Goal: Transaction & Acquisition: Purchase product/service

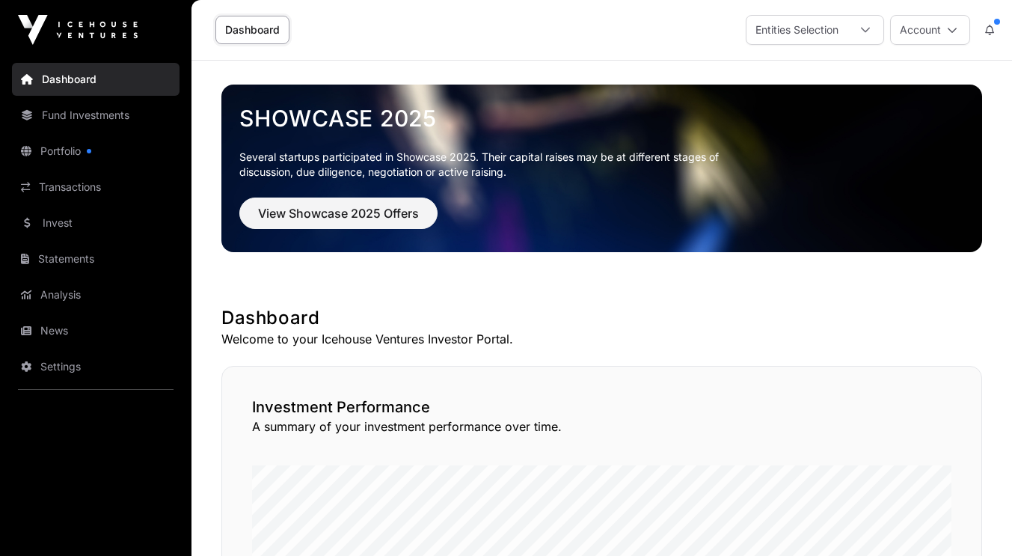
click at [57, 162] on link "Portfolio" at bounding box center [96, 151] width 168 height 33
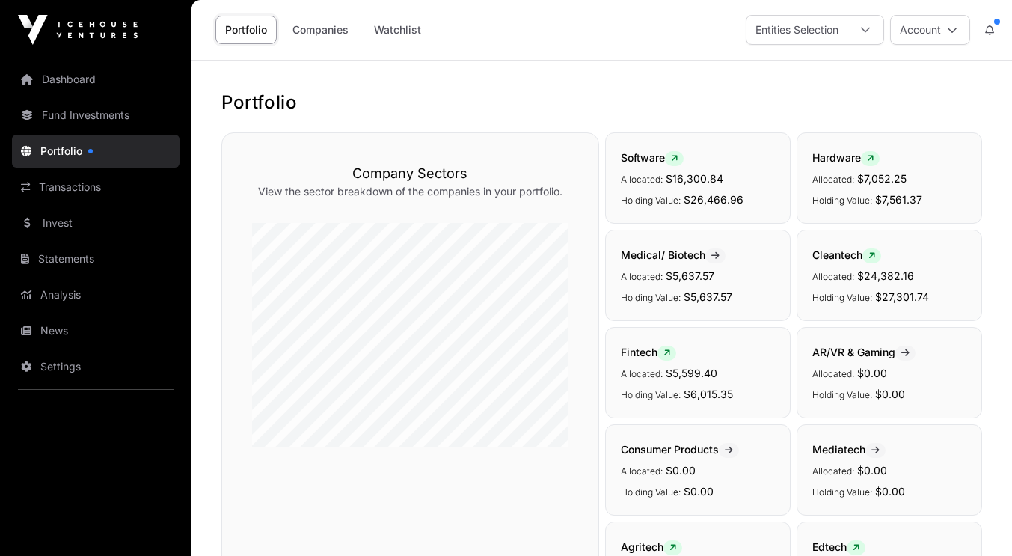
click at [71, 114] on link "Fund Investments" at bounding box center [96, 115] width 168 height 33
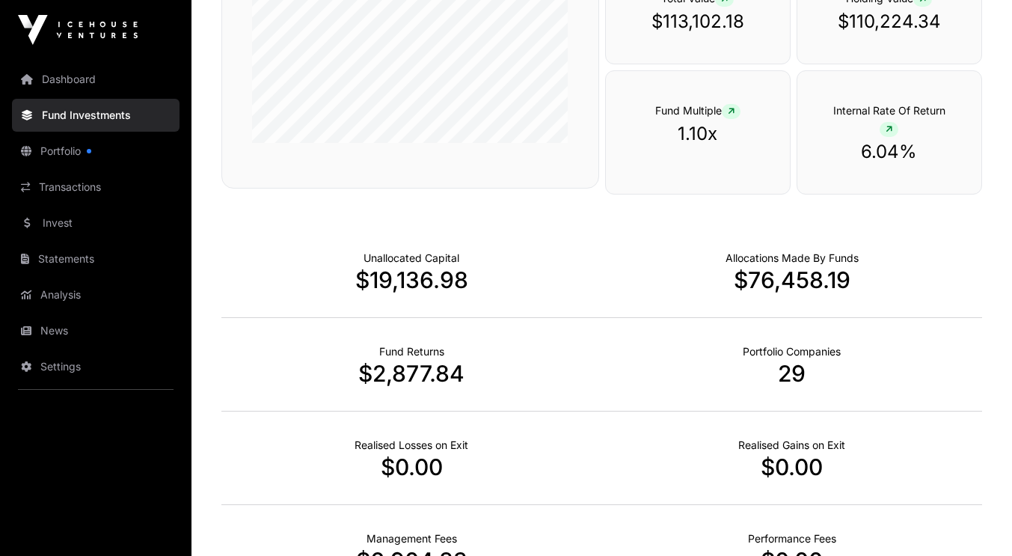
scroll to position [804, 0]
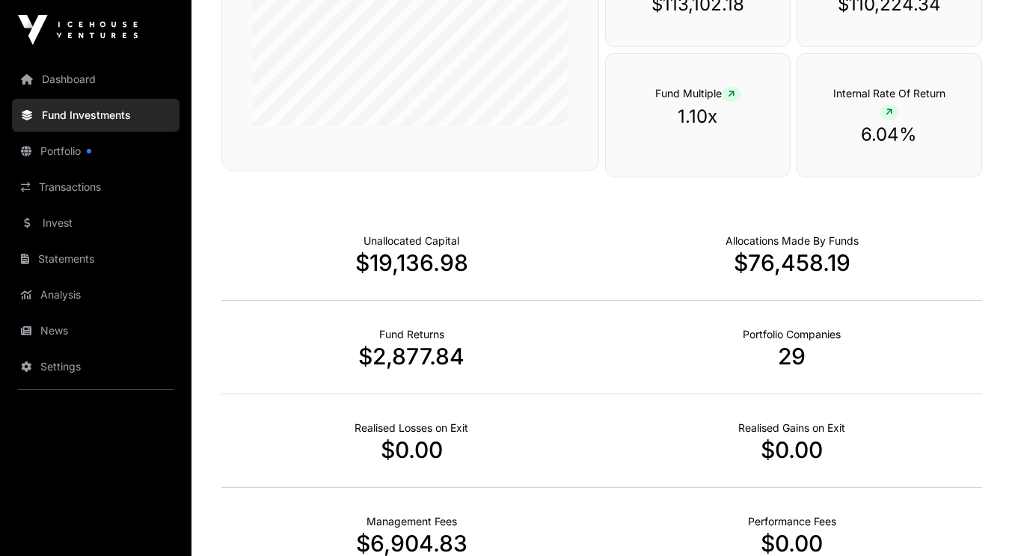
drag, startPoint x: 558, startPoint y: 193, endPoint x: 566, endPoint y: 134, distance: 59.7
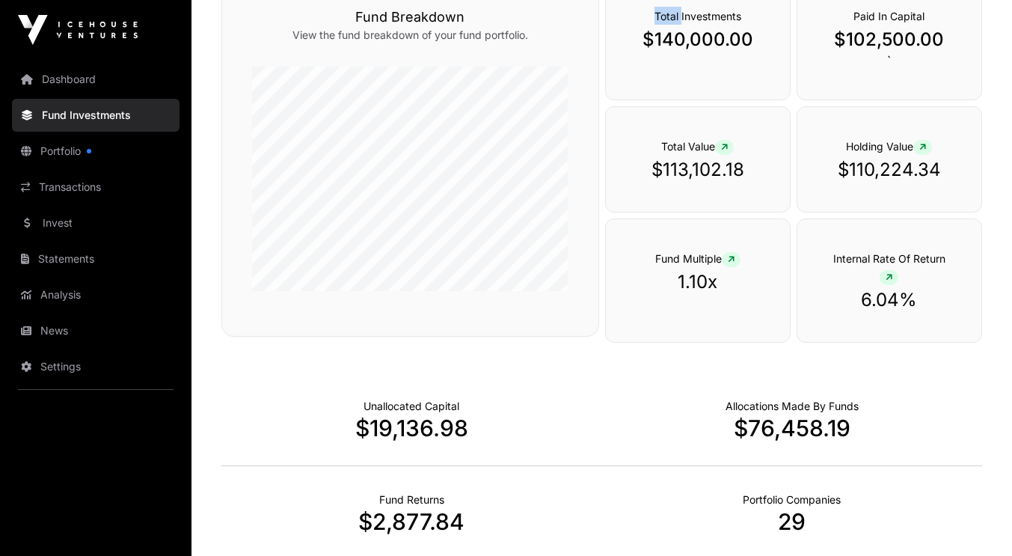
scroll to position [633, 0]
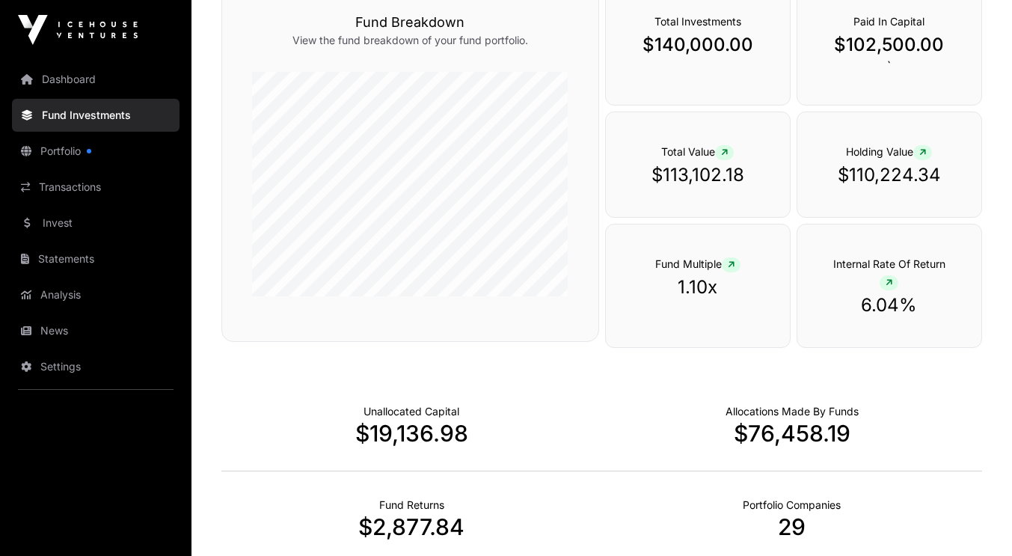
click at [923, 153] on icon at bounding box center [923, 152] width 7 height 9
click at [925, 150] on icon at bounding box center [923, 152] width 7 height 9
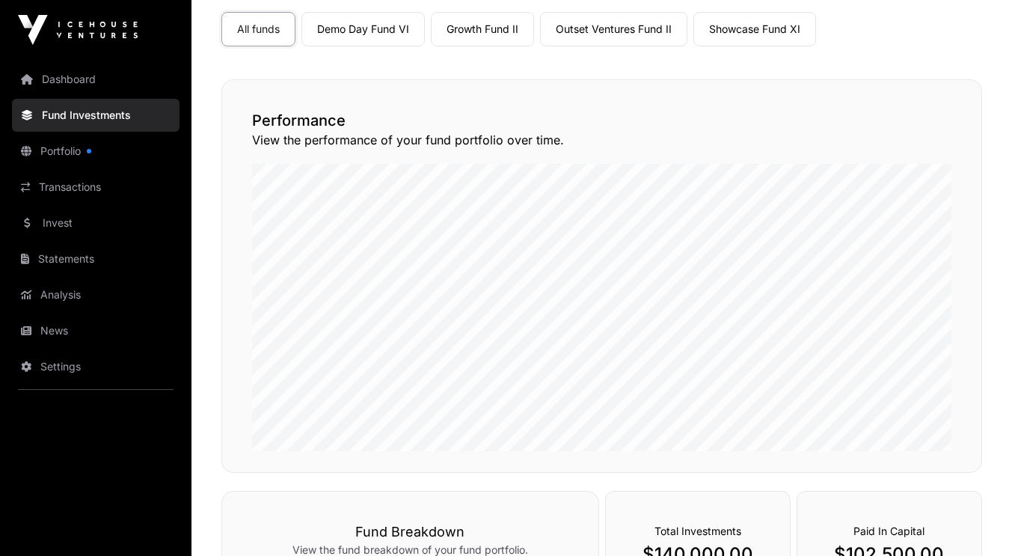
scroll to position [117, 0]
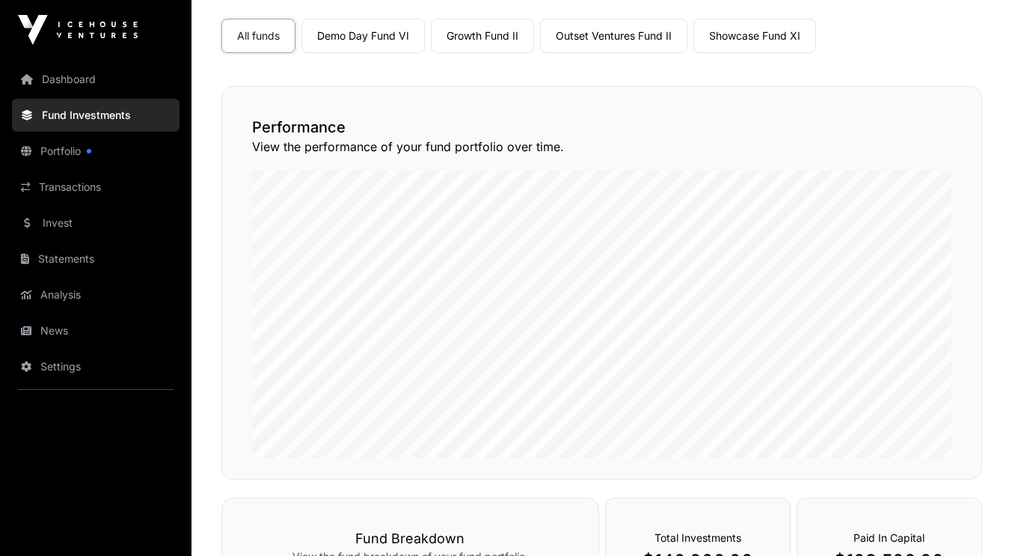
click at [366, 37] on link "Demo Day Fund VI" at bounding box center [363, 36] width 123 height 34
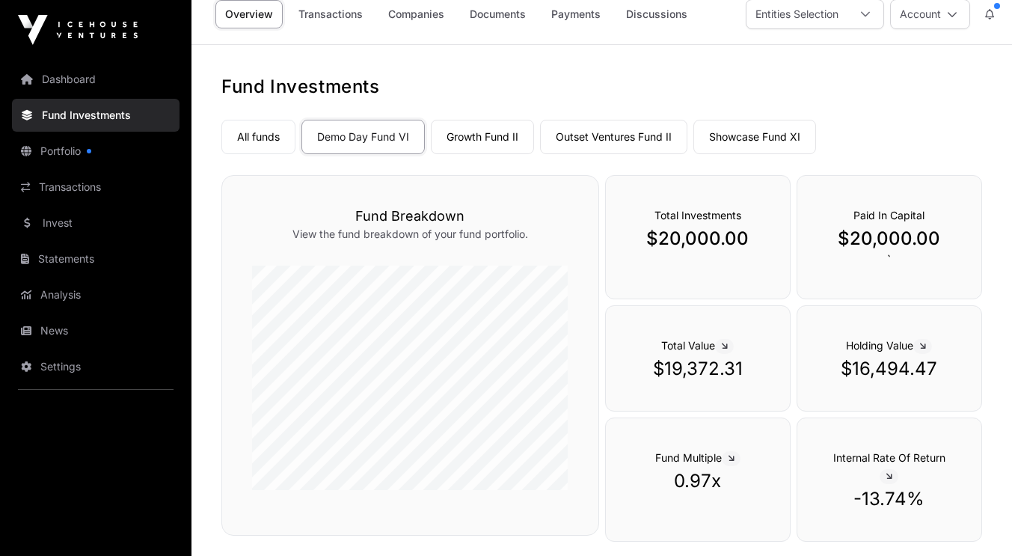
scroll to position [15, 0]
click at [462, 131] on link "Growth Fund II" at bounding box center [482, 137] width 103 height 34
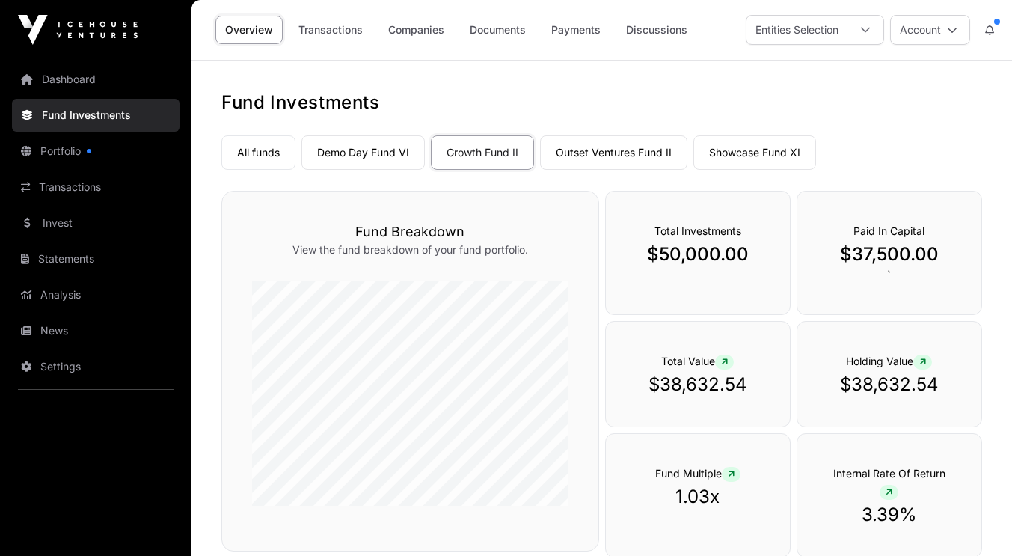
click at [607, 158] on link "Outset Ventures Fund II" at bounding box center [613, 152] width 147 height 34
click at [722, 155] on link "Showcase Fund XI" at bounding box center [755, 152] width 123 height 34
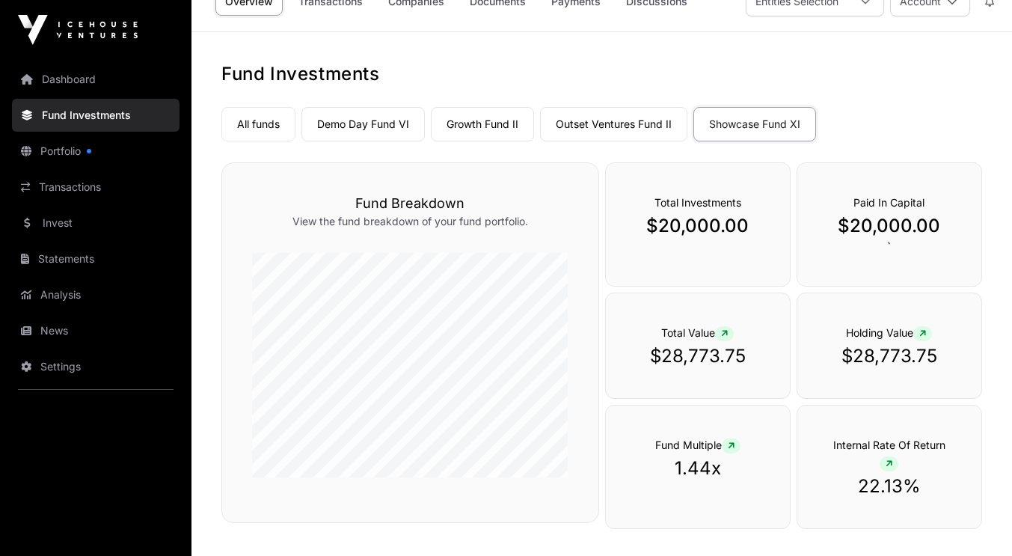
scroll to position [28, 0]
click at [70, 141] on link "Portfolio" at bounding box center [96, 151] width 168 height 33
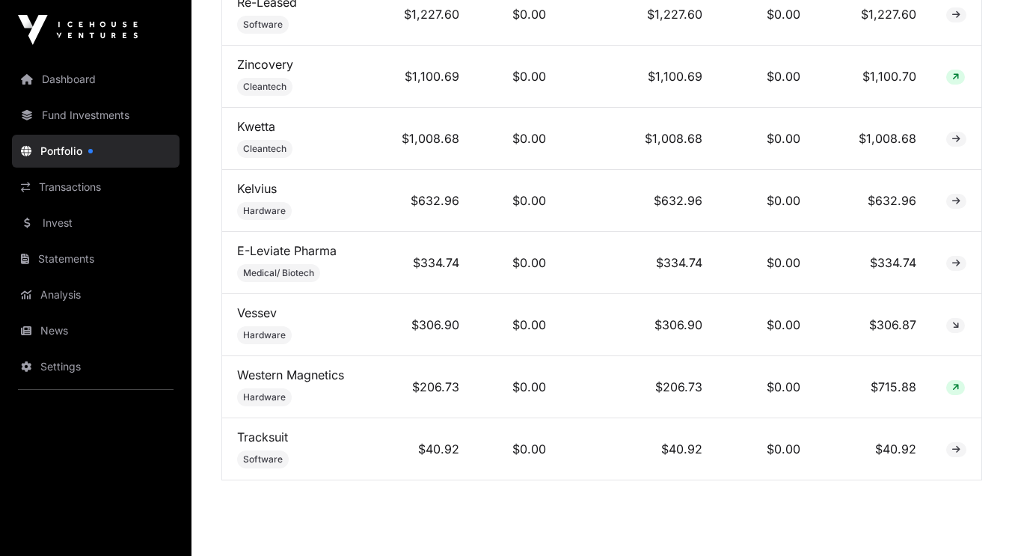
scroll to position [2066, 0]
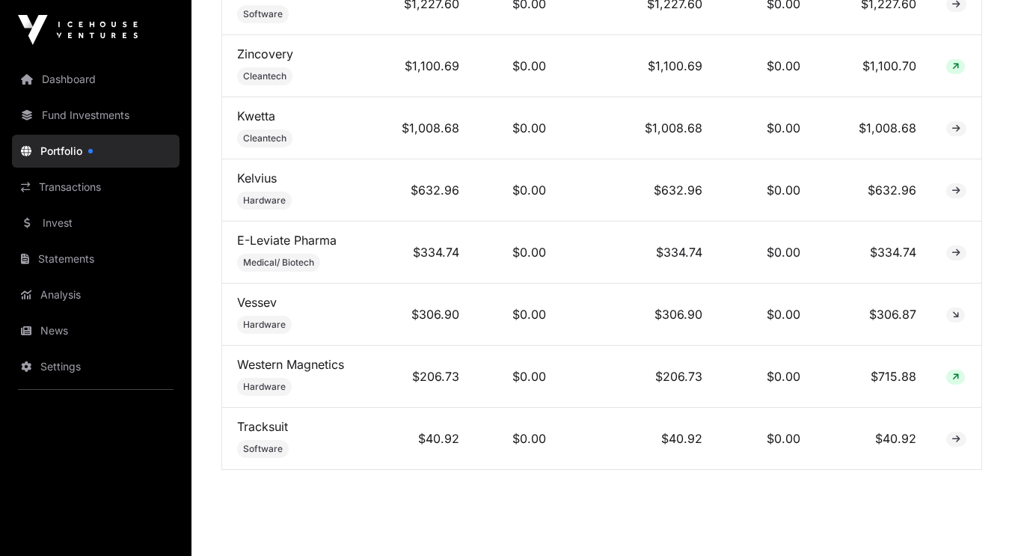
drag, startPoint x: 572, startPoint y: 198, endPoint x: 507, endPoint y: 207, distance: 66.5
click at [507, 207] on td "$0.00" at bounding box center [518, 190] width 88 height 62
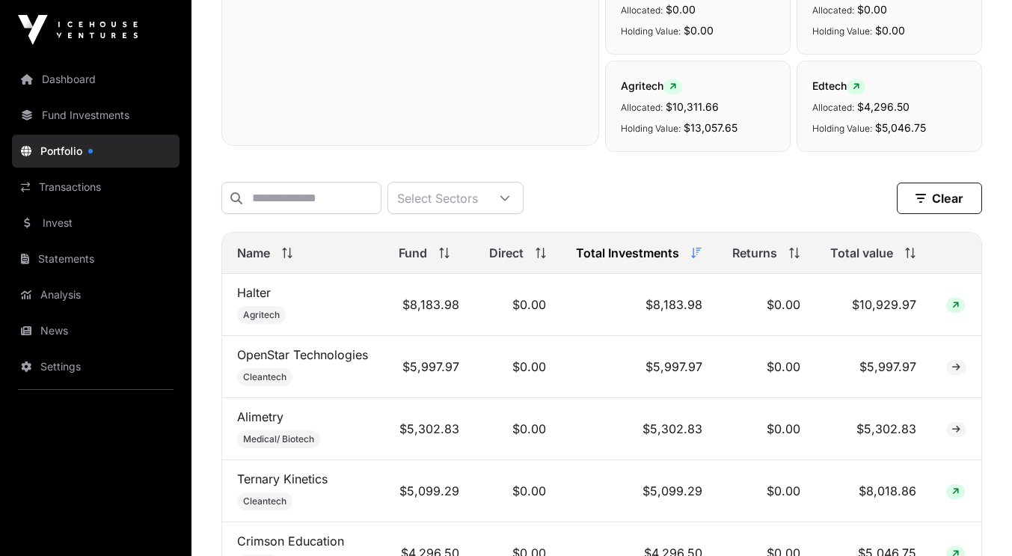
scroll to position [460, 0]
click at [55, 221] on link "Invest" at bounding box center [96, 223] width 168 height 33
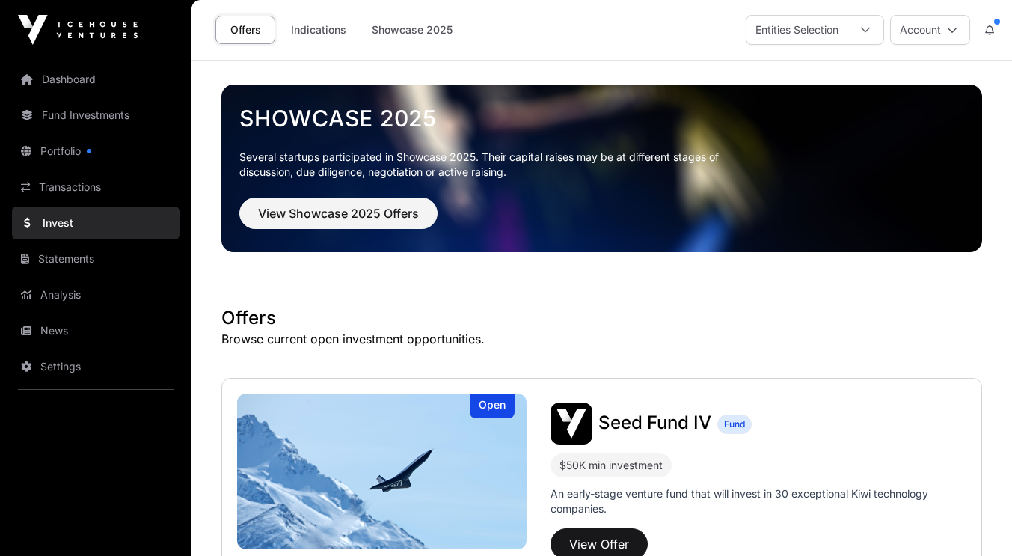
click at [55, 221] on link "Invest" at bounding box center [96, 223] width 168 height 33
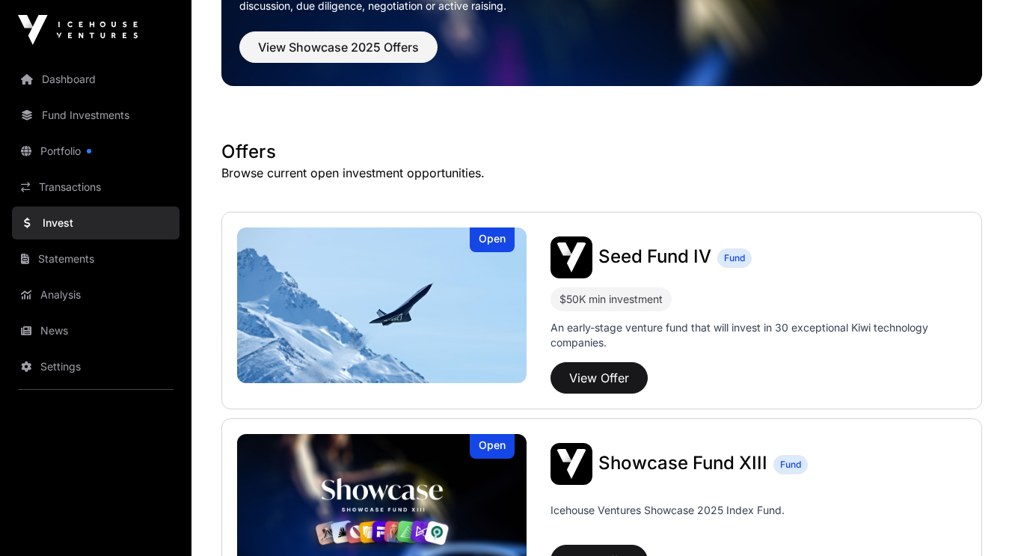
click at [513, 247] on div "Open" at bounding box center [492, 239] width 45 height 25
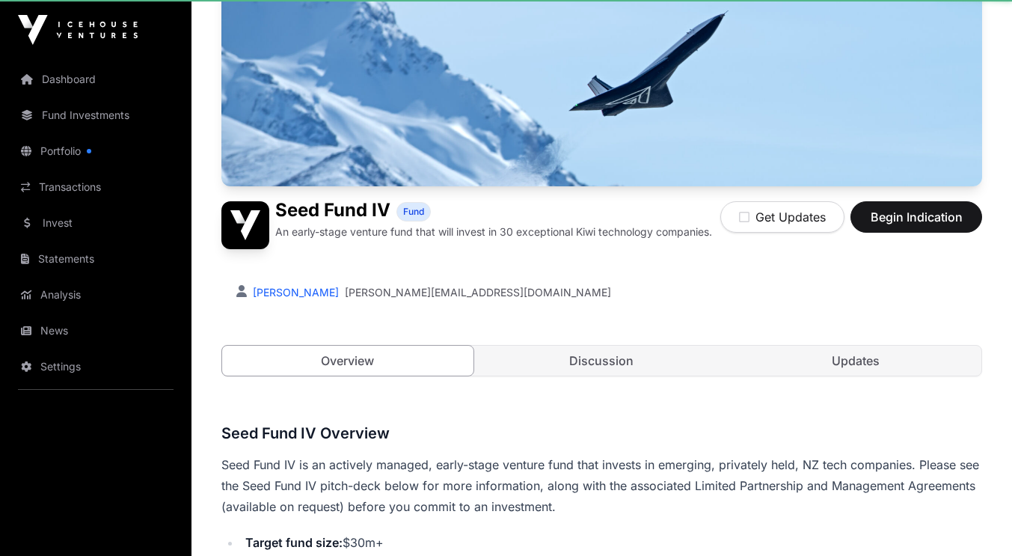
scroll to position [10, 0]
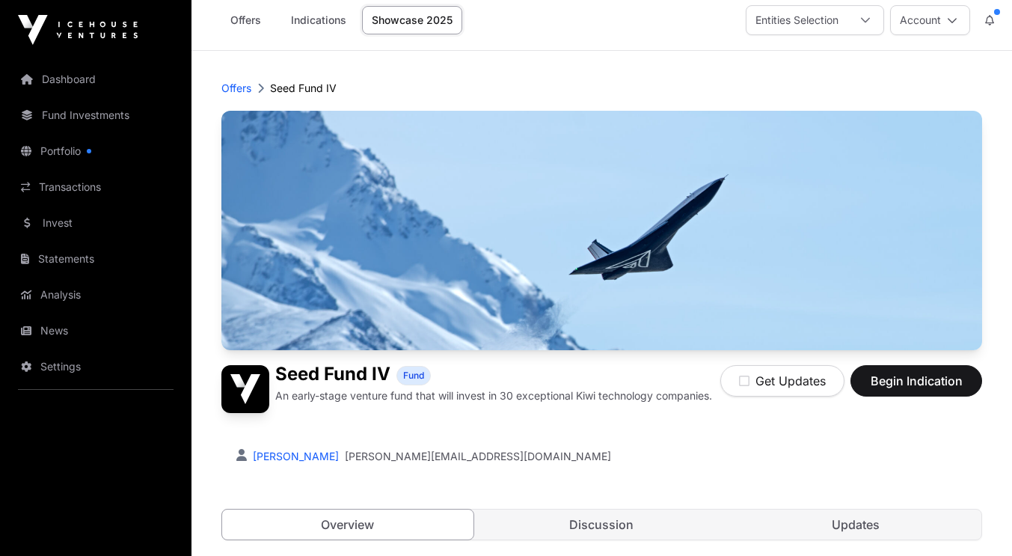
click at [513, 247] on img at bounding box center [601, 230] width 761 height 239
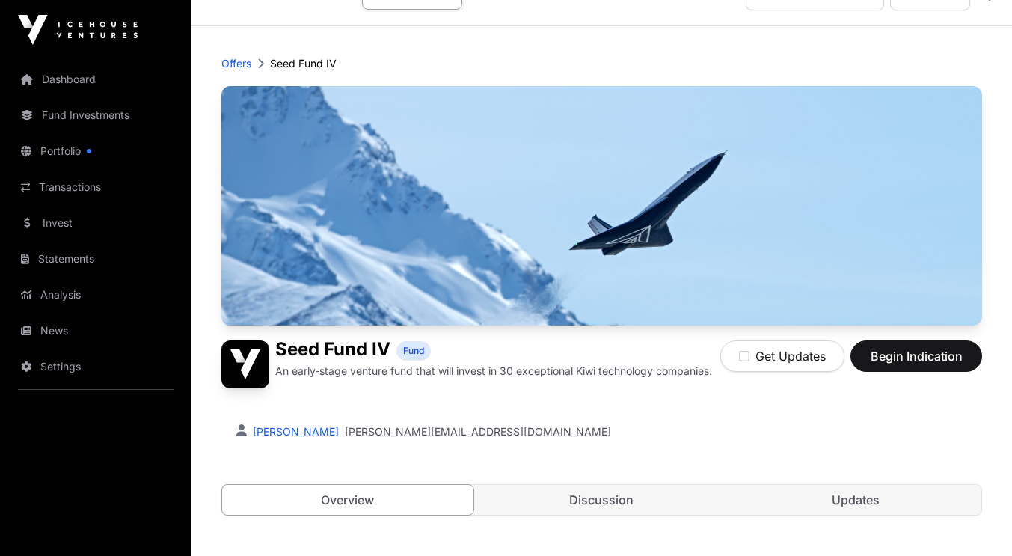
scroll to position [28, 0]
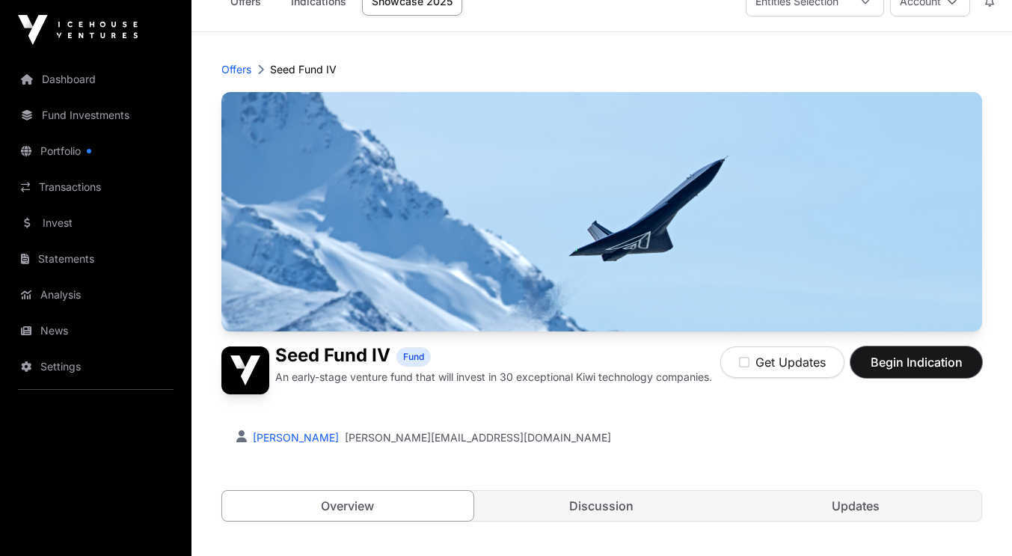
click at [926, 370] on span "Begin Indication" at bounding box center [916, 362] width 94 height 18
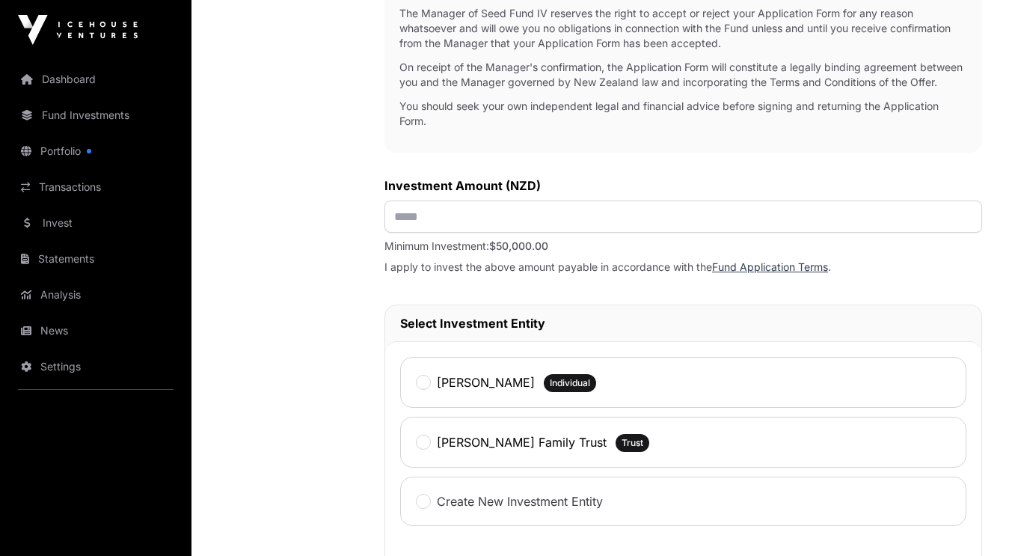
scroll to position [544, 0]
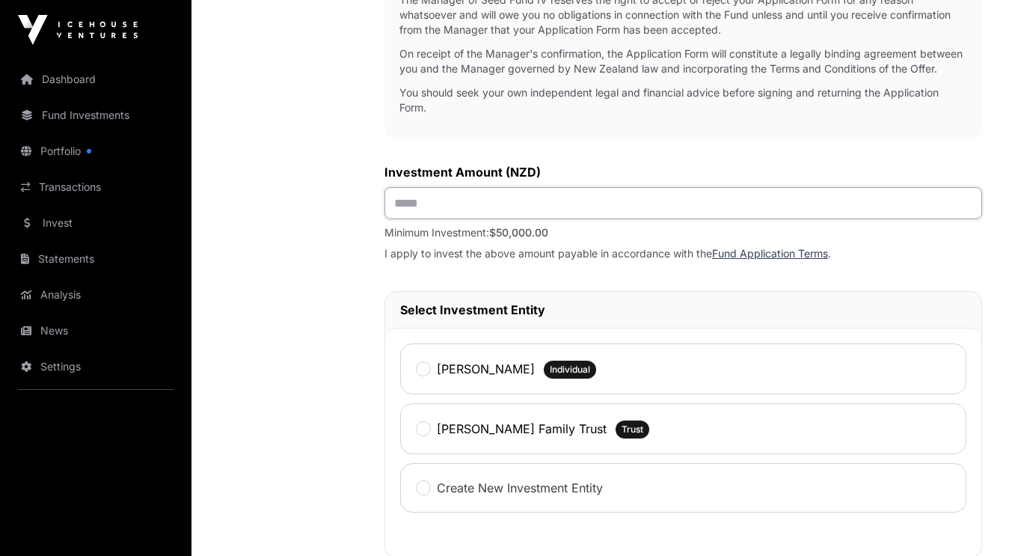
click at [514, 218] on input "text" at bounding box center [684, 203] width 598 height 32
type input "*******"
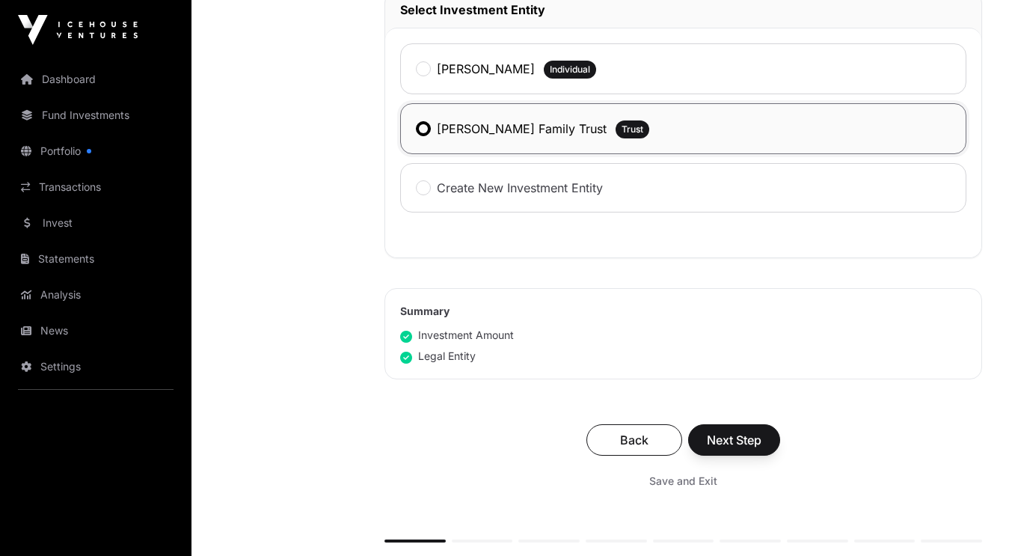
scroll to position [848, 0]
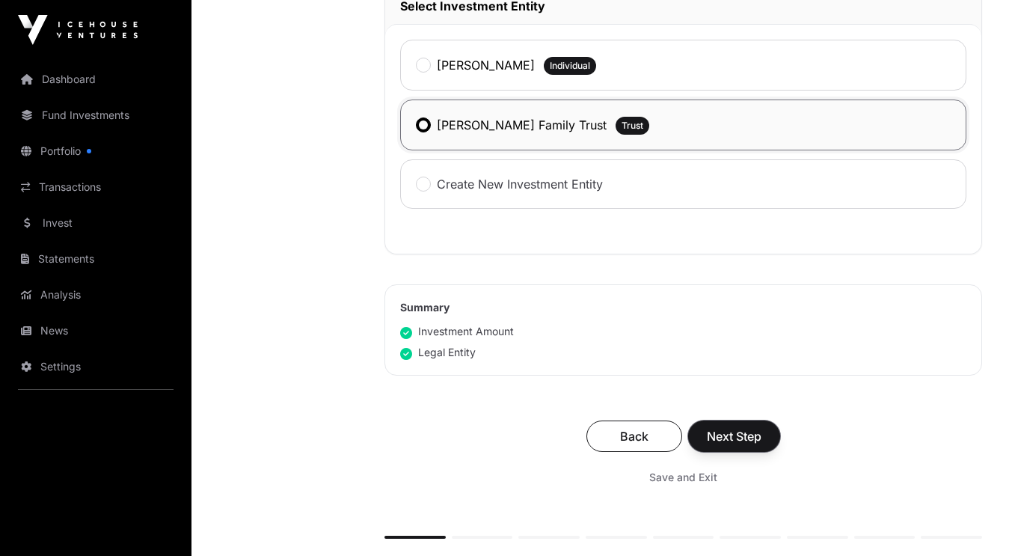
click at [738, 445] on span "Next Step" at bounding box center [734, 436] width 55 height 18
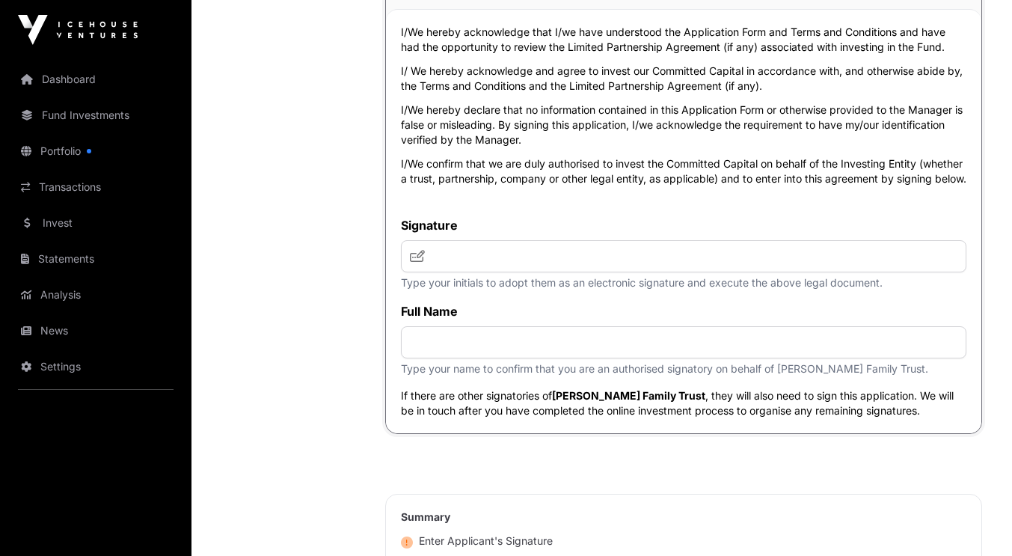
scroll to position [4197, 0]
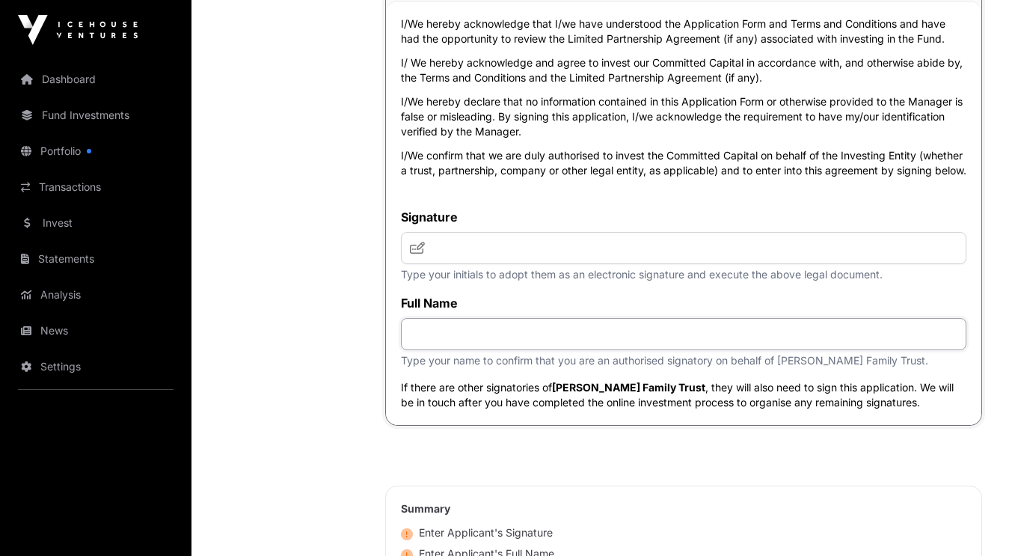
click at [456, 350] on input "text" at bounding box center [684, 334] width 566 height 32
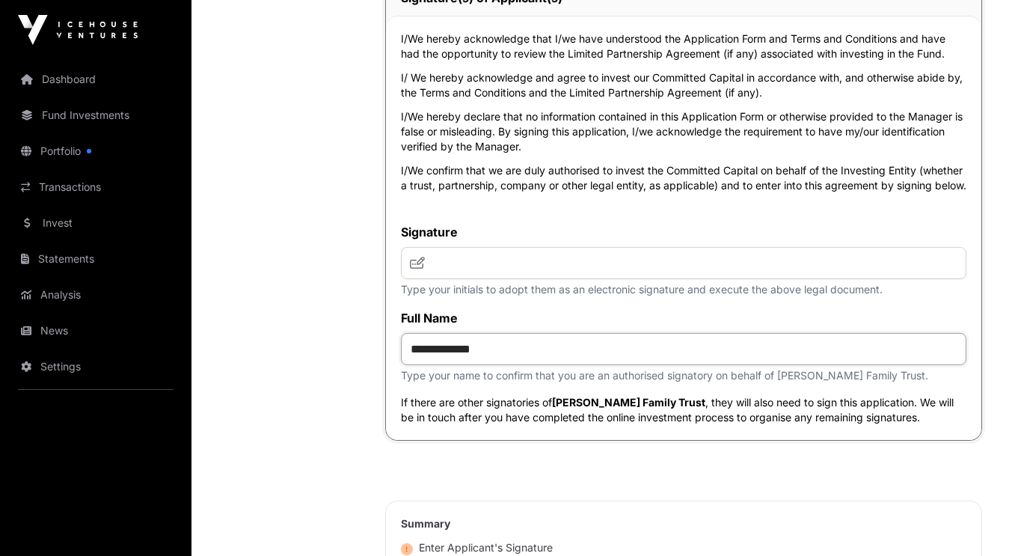
scroll to position [4186, 0]
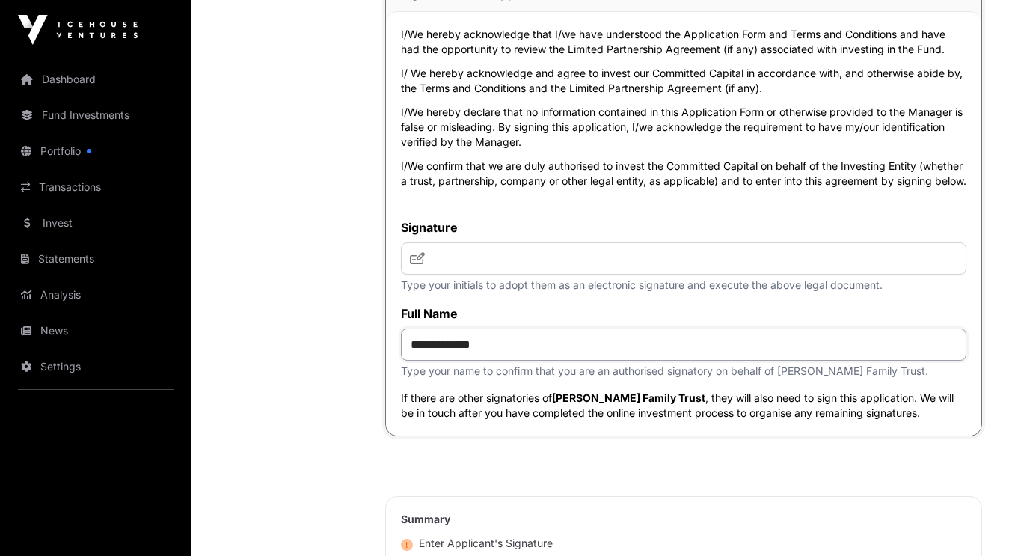
type input "**********"
click at [450, 275] on input "text" at bounding box center [684, 258] width 566 height 32
type input "***"
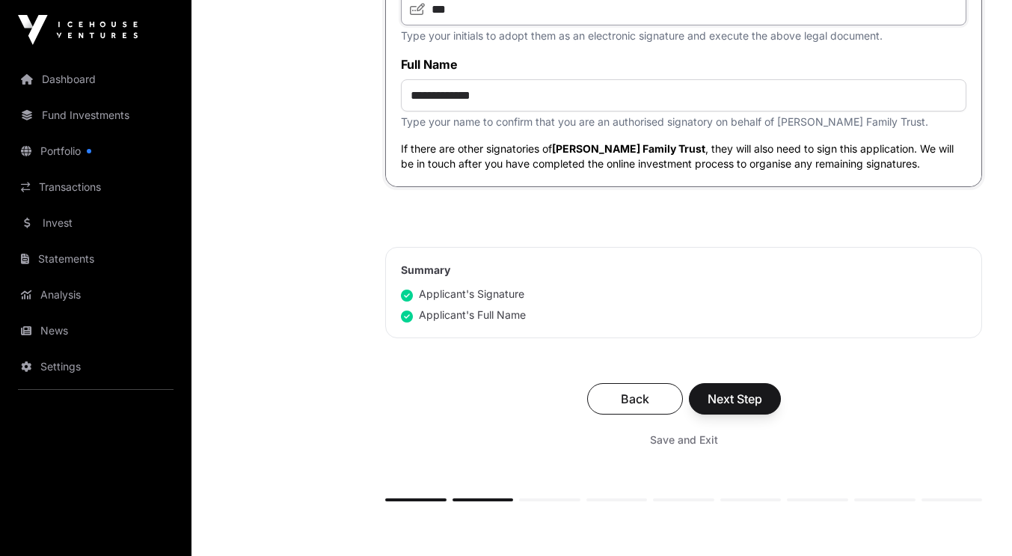
scroll to position [4437, 0]
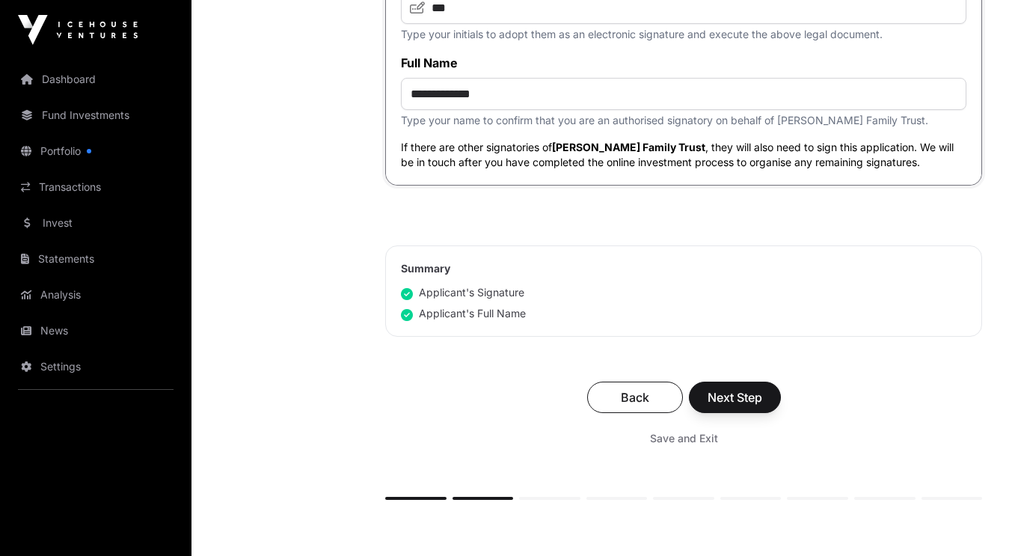
click at [631, 72] on label "Full Name" at bounding box center [684, 63] width 566 height 18
click at [741, 406] on span "Next Step" at bounding box center [735, 397] width 55 height 18
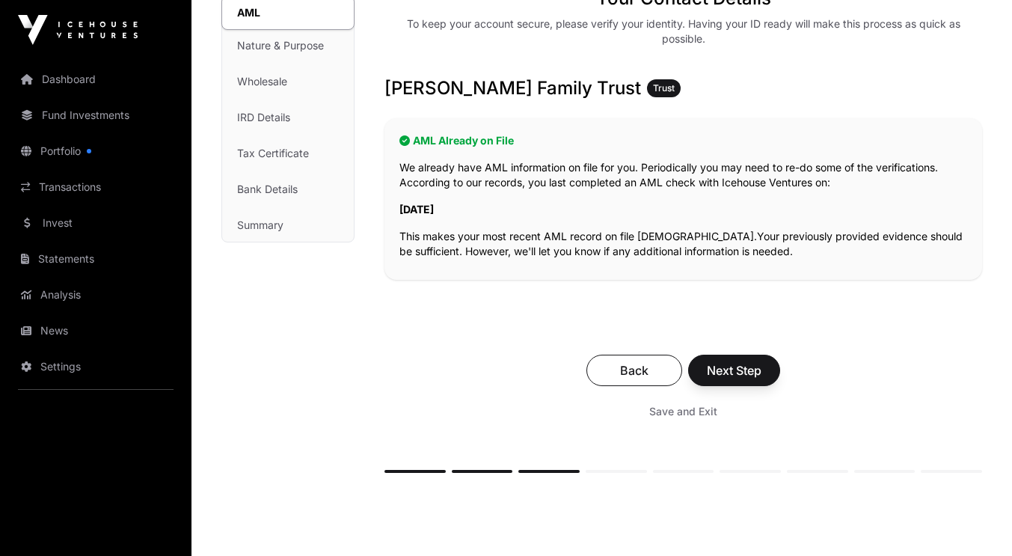
scroll to position [204, 0]
click at [744, 380] on button "Next Step" at bounding box center [734, 369] width 92 height 31
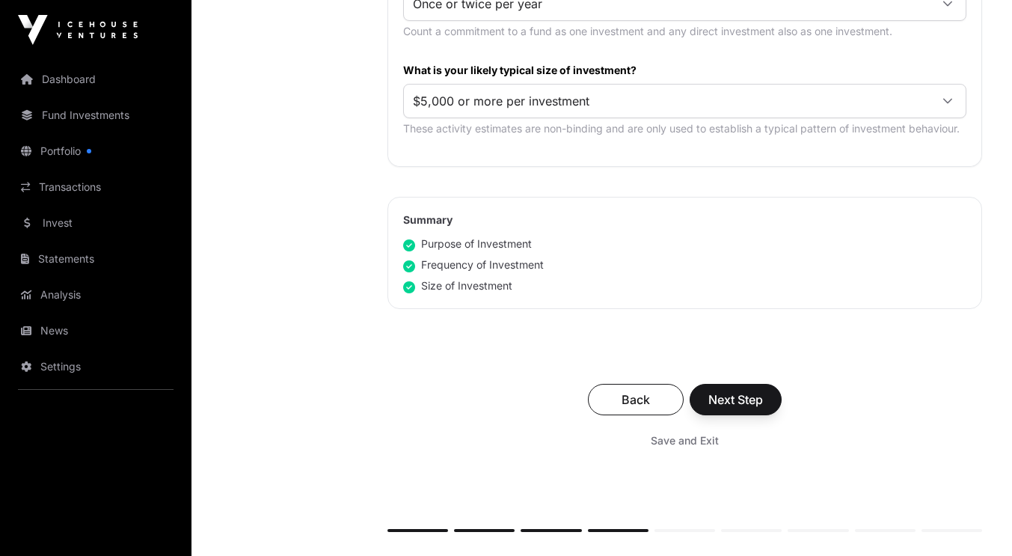
scroll to position [867, 0]
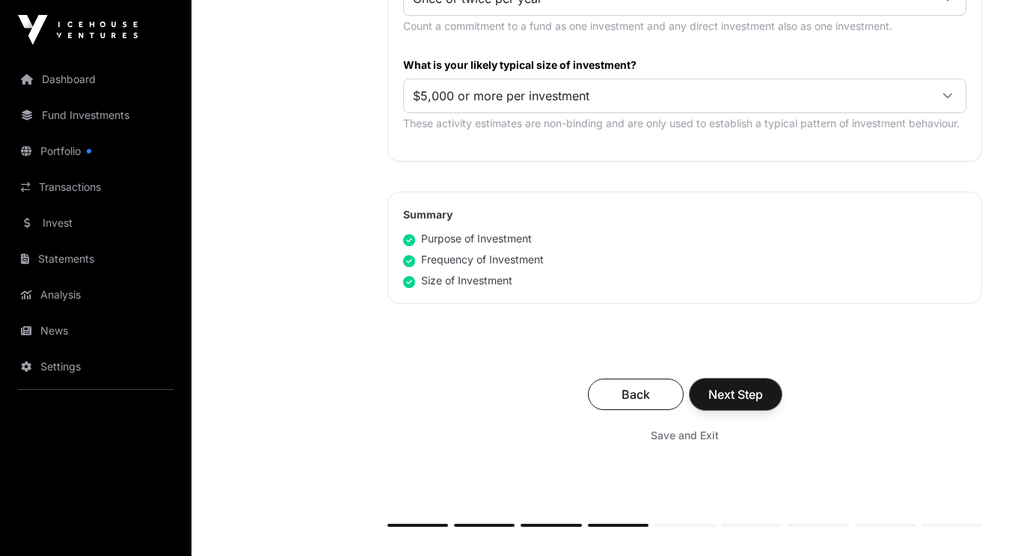
click at [743, 396] on span "Next Step" at bounding box center [736, 394] width 55 height 18
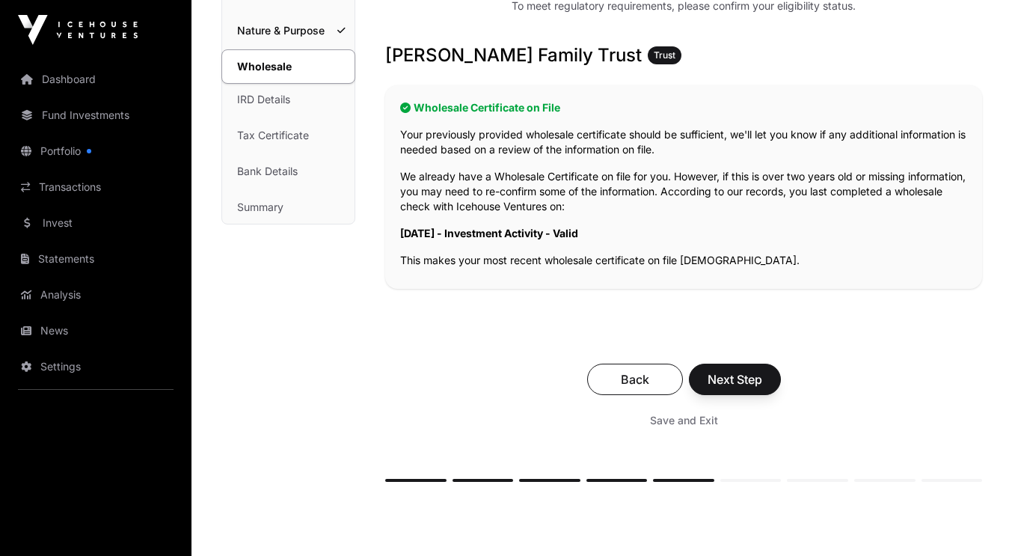
scroll to position [220, 0]
click at [743, 387] on span "Next Step" at bounding box center [735, 380] width 55 height 18
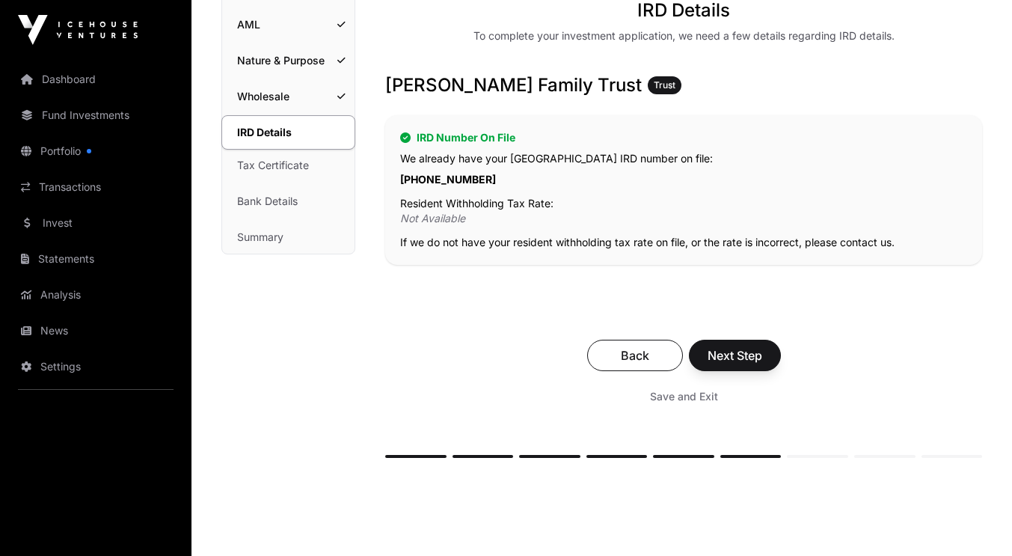
scroll to position [189, 0]
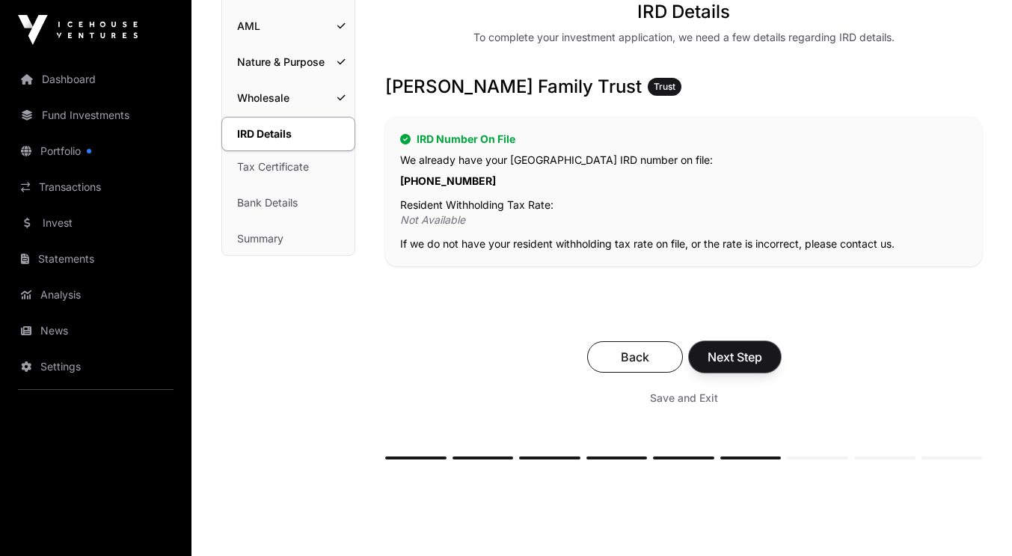
click at [755, 361] on span "Next Step" at bounding box center [735, 357] width 55 height 18
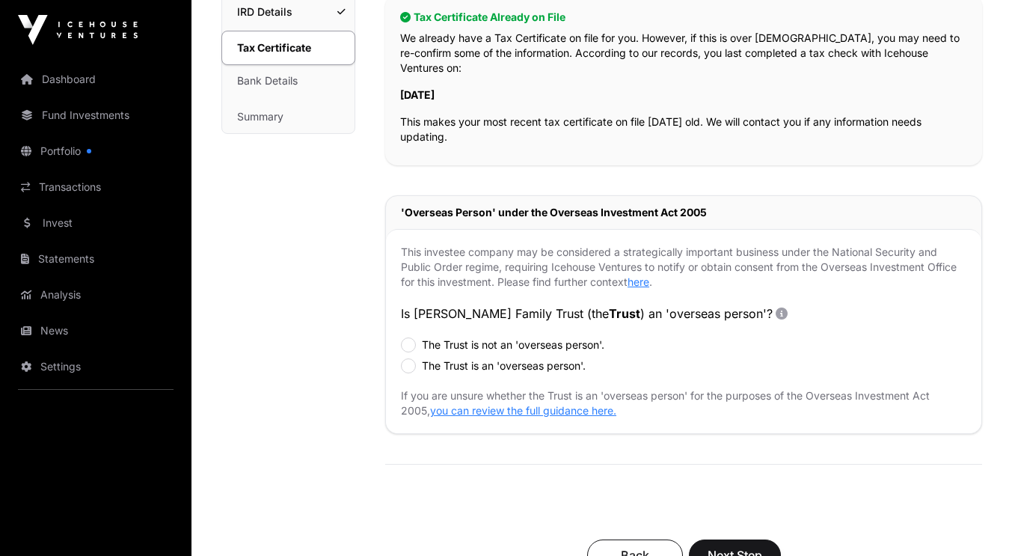
scroll to position [308, 0]
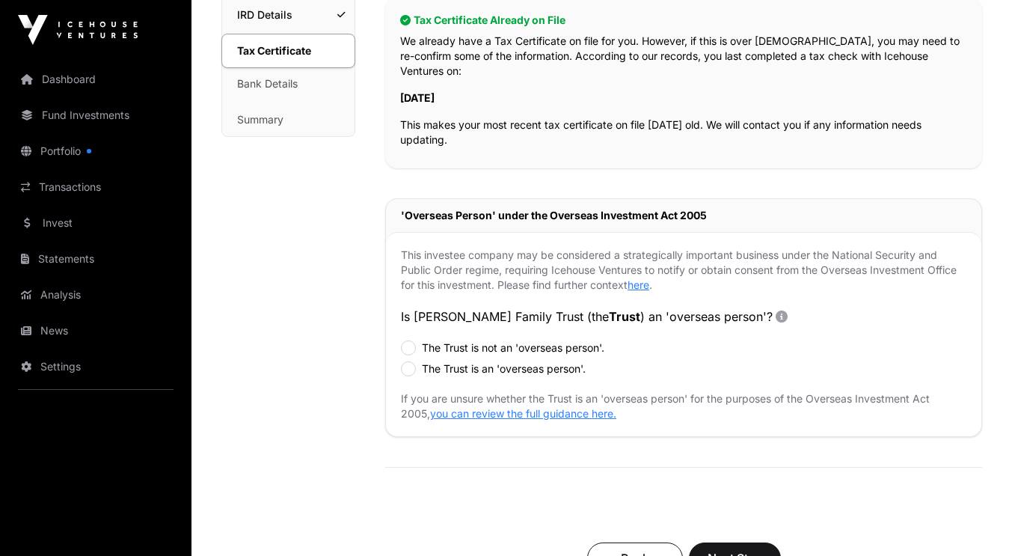
click at [497, 340] on label "The Trust is not an 'overseas person'." at bounding box center [513, 347] width 183 height 15
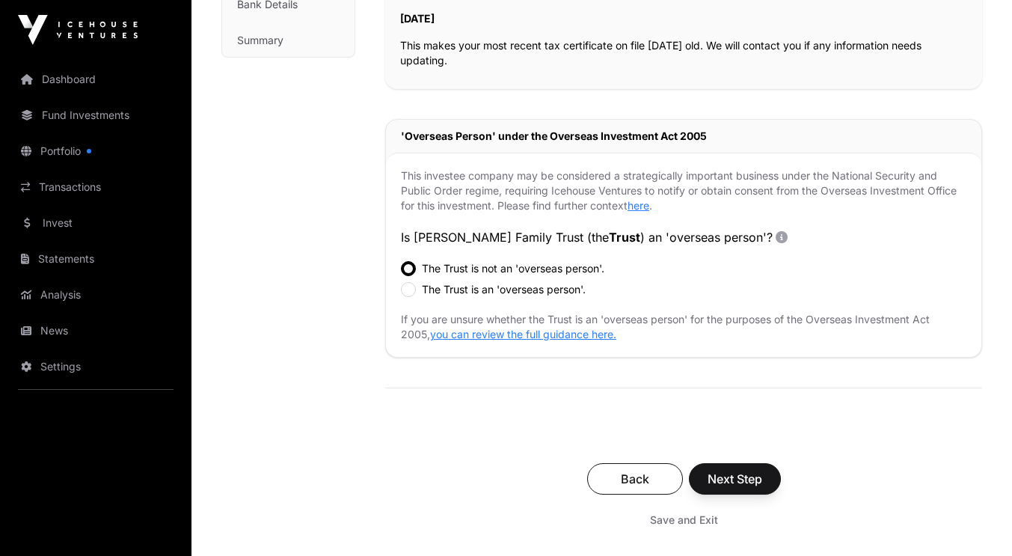
scroll to position [389, 0]
click at [745, 468] on span "Next Step" at bounding box center [735, 477] width 55 height 18
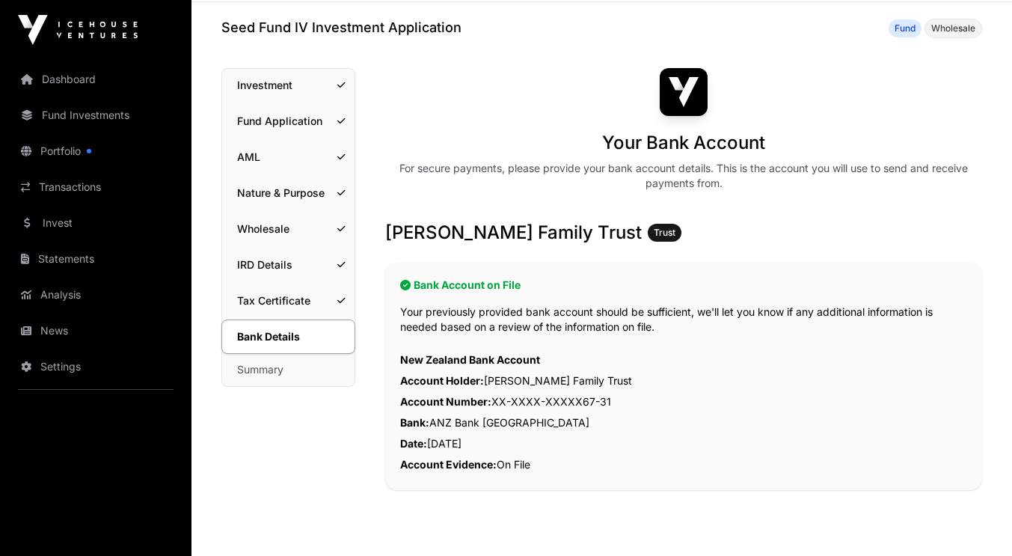
scroll to position [195, 0]
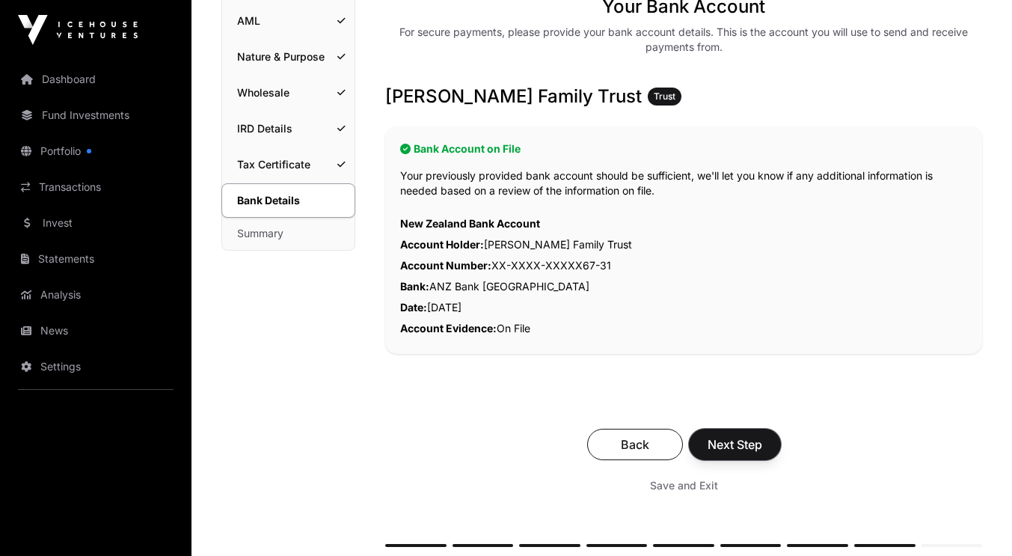
click at [745, 447] on span "Next Step" at bounding box center [735, 444] width 55 height 18
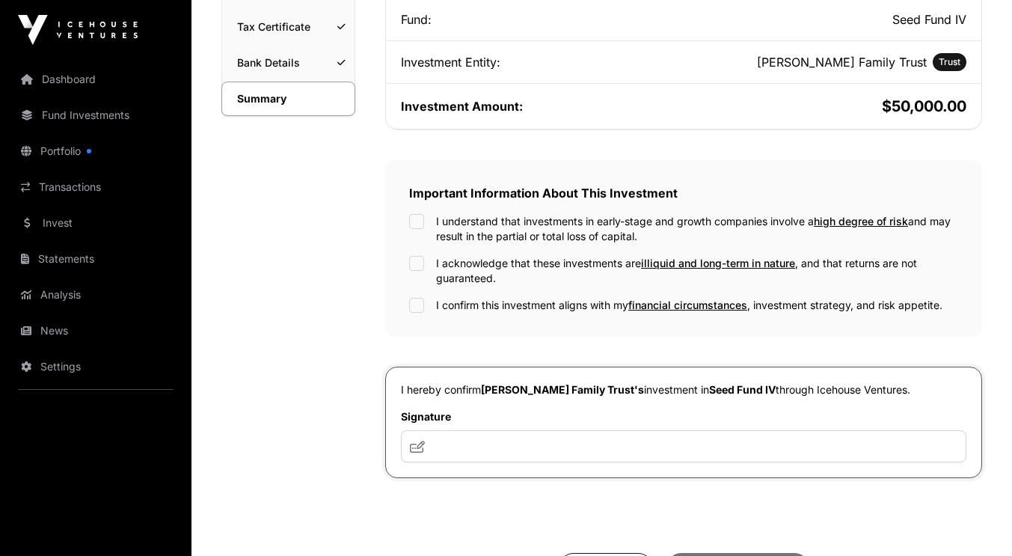
scroll to position [331, 0]
click at [441, 306] on label "I confirm this investment aligns with my financial circumstances , investment s…" at bounding box center [689, 306] width 507 height 15
click at [498, 451] on input "text" at bounding box center [684, 447] width 566 height 32
type input "***"
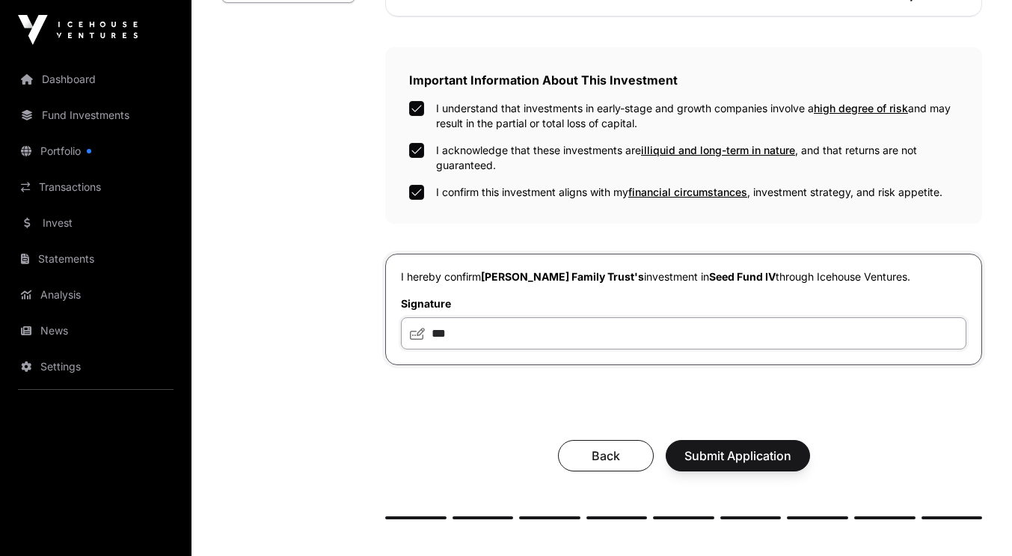
scroll to position [447, 0]
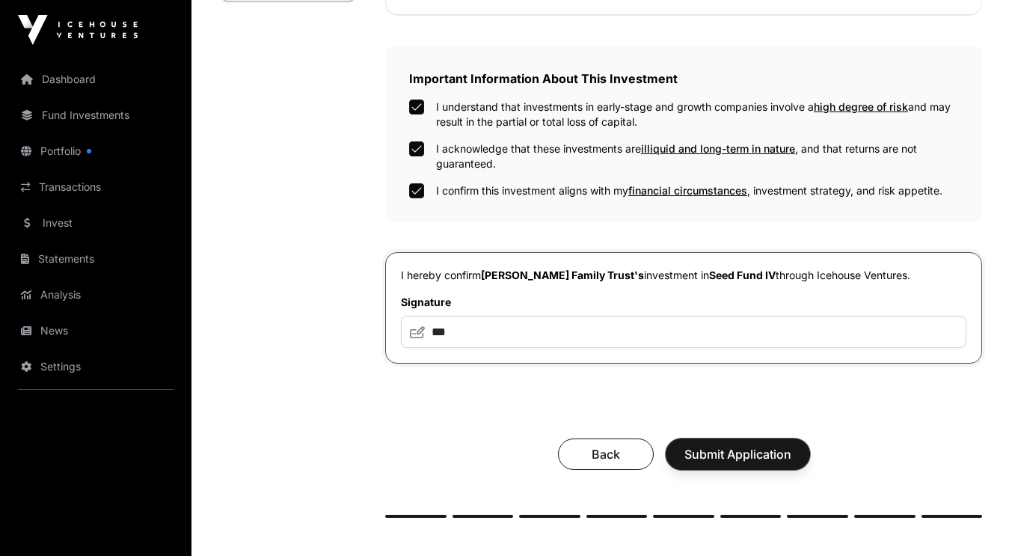
click at [733, 456] on span "Submit Application" at bounding box center [738, 454] width 107 height 18
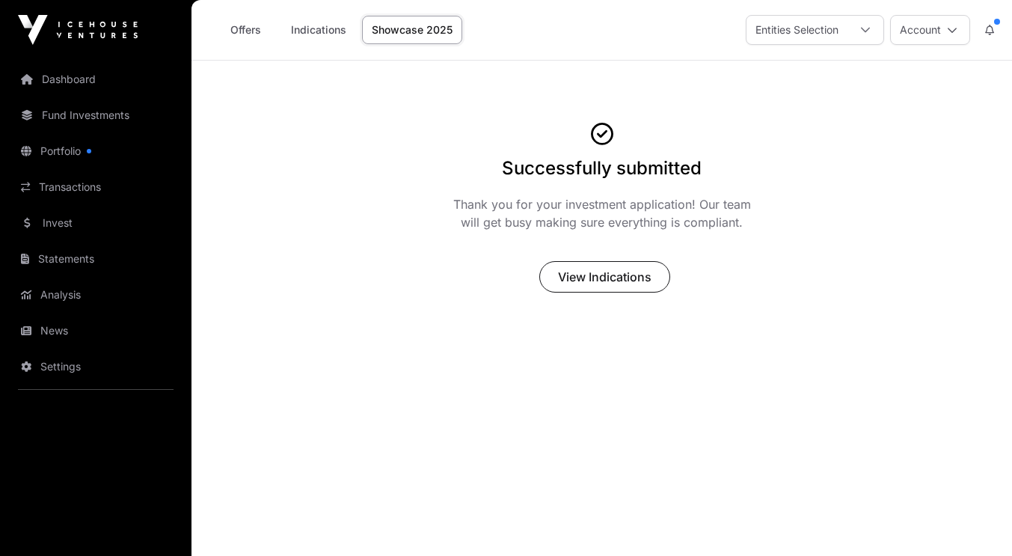
click at [248, 39] on link "Offers" at bounding box center [245, 30] width 60 height 28
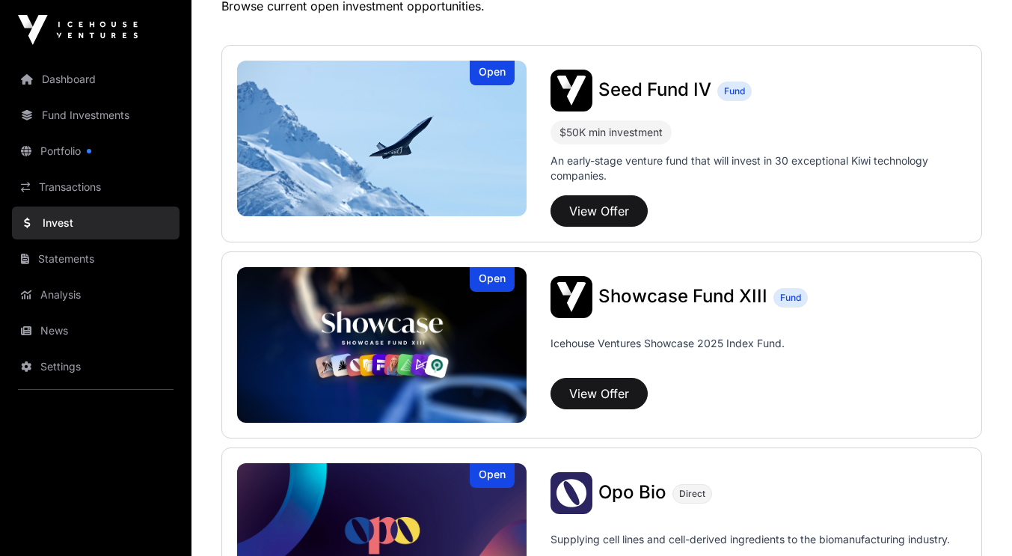
scroll to position [334, 0]
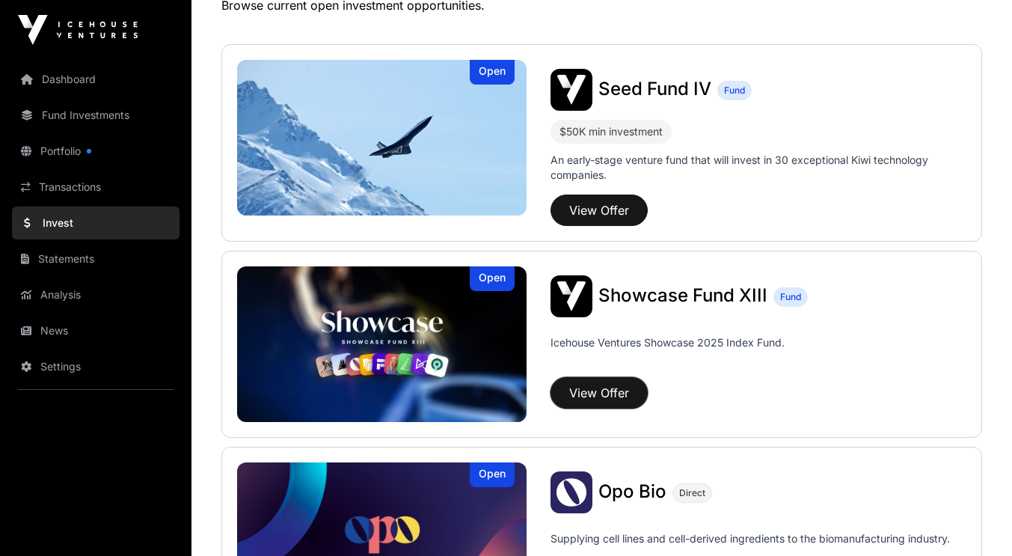
click at [614, 401] on button "View Offer" at bounding box center [599, 392] width 97 height 31
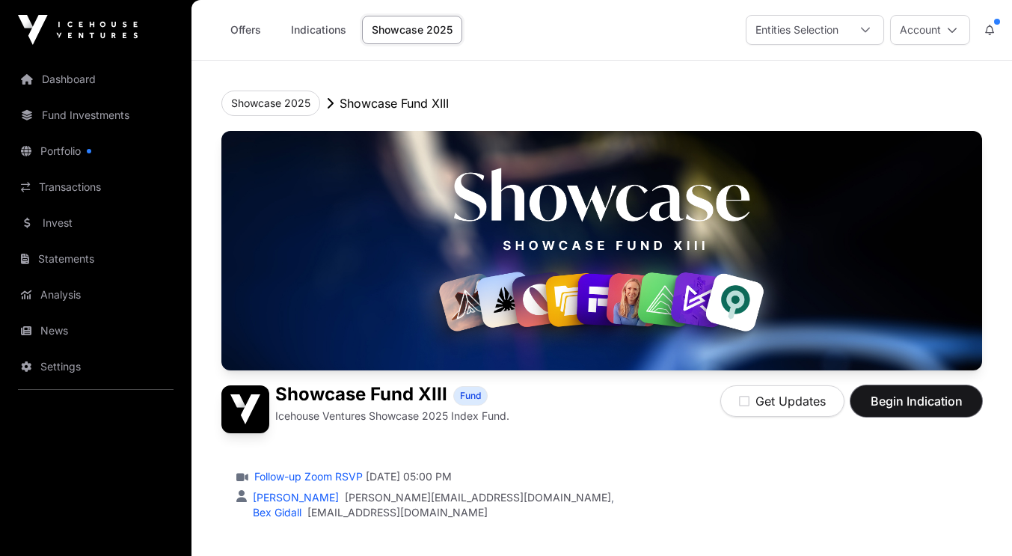
click at [929, 401] on span "Begin Indication" at bounding box center [916, 401] width 94 height 18
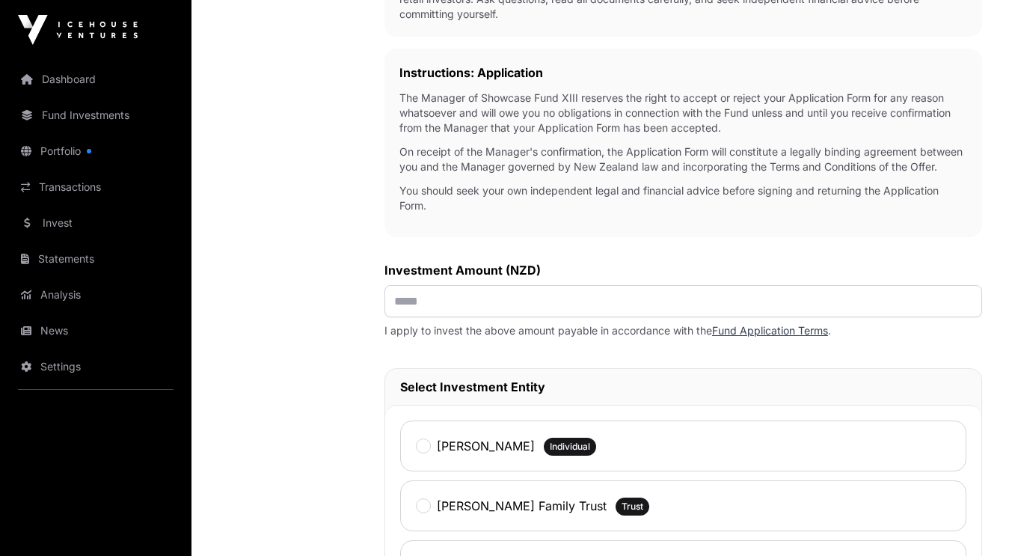
scroll to position [459, 0]
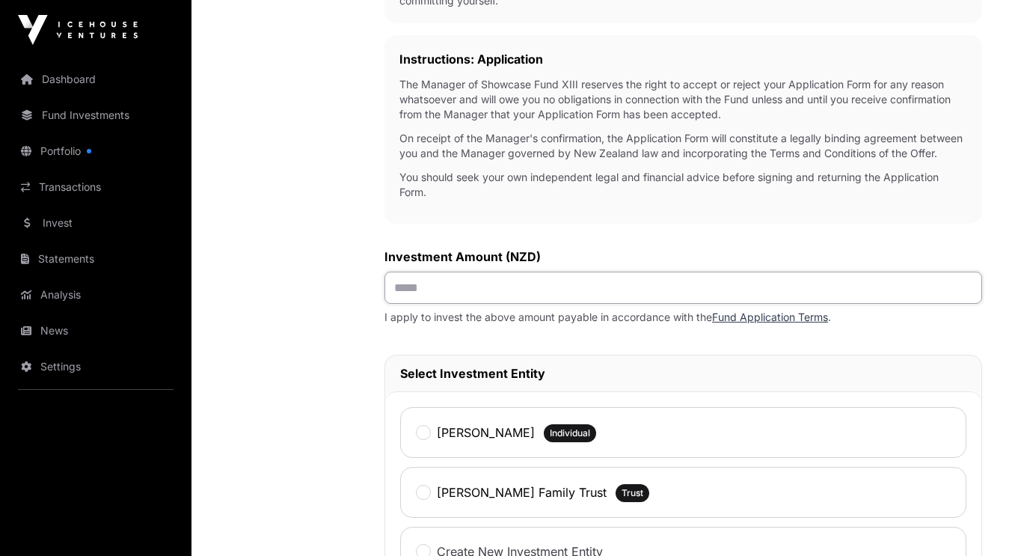
click at [503, 304] on input "text" at bounding box center [684, 288] width 598 height 32
type input "*******"
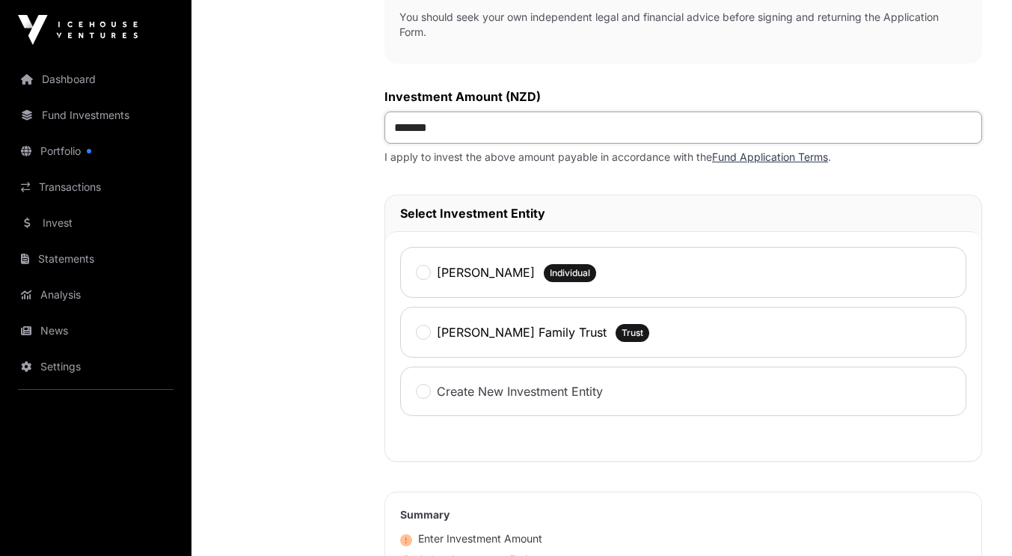
scroll to position [617, 0]
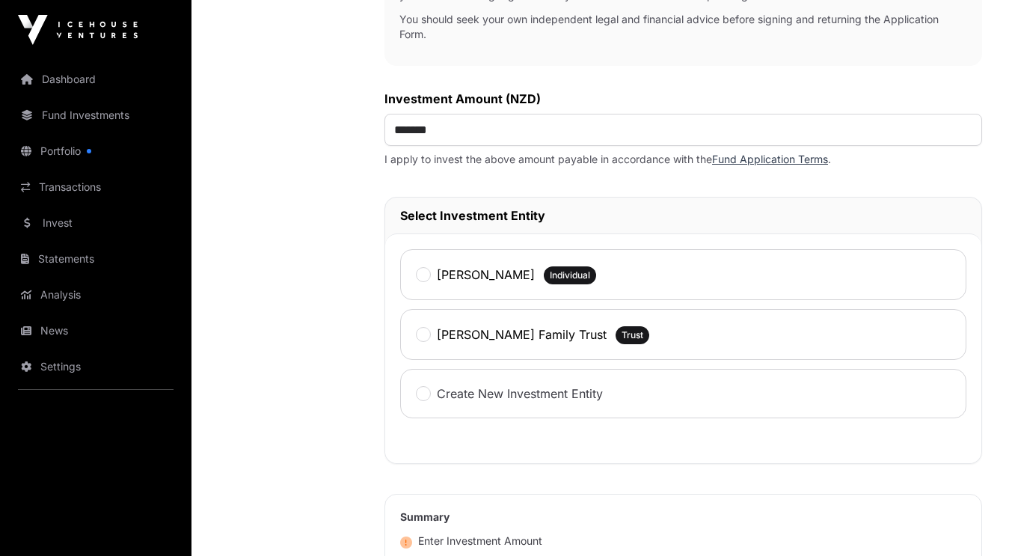
click at [458, 284] on label "[PERSON_NAME]" at bounding box center [486, 275] width 98 height 18
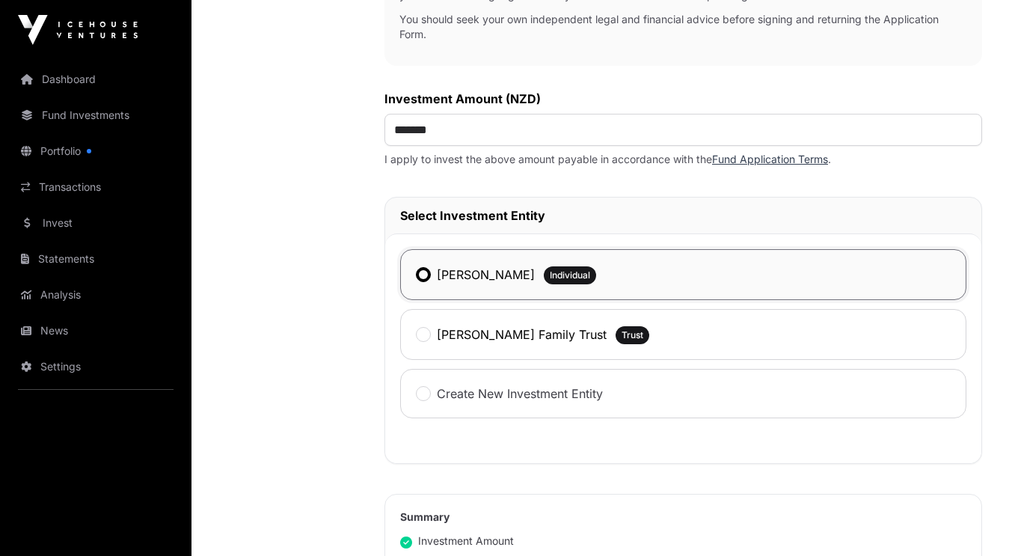
click at [507, 343] on label "[PERSON_NAME] Family Trust" at bounding box center [522, 334] width 170 height 18
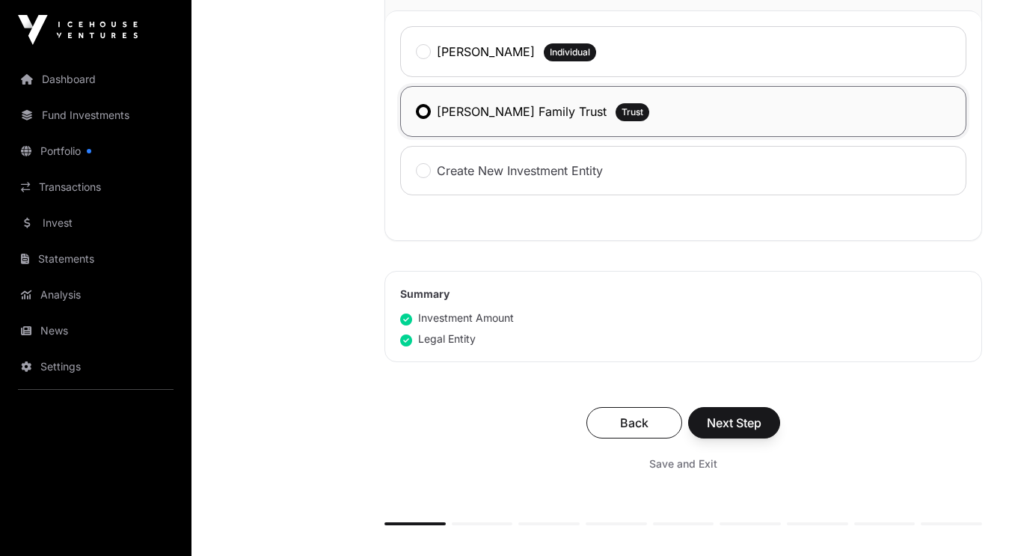
scroll to position [842, 0]
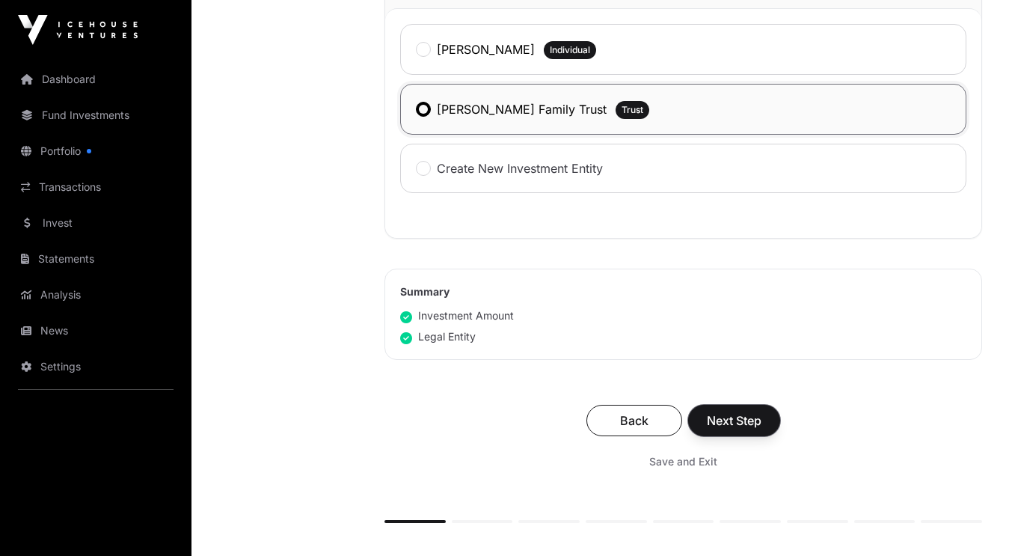
click at [740, 429] on span "Next Step" at bounding box center [734, 421] width 55 height 18
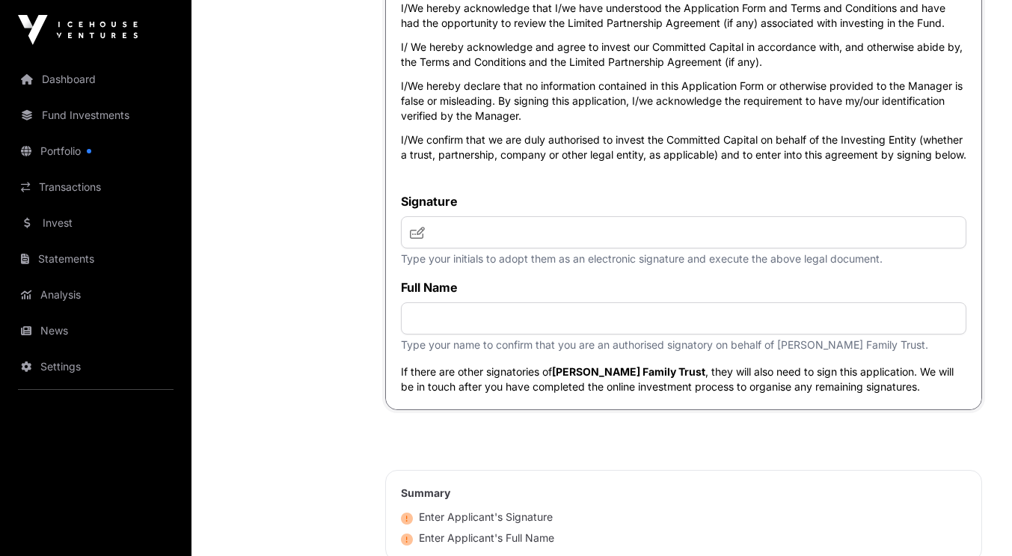
scroll to position [6634, 0]
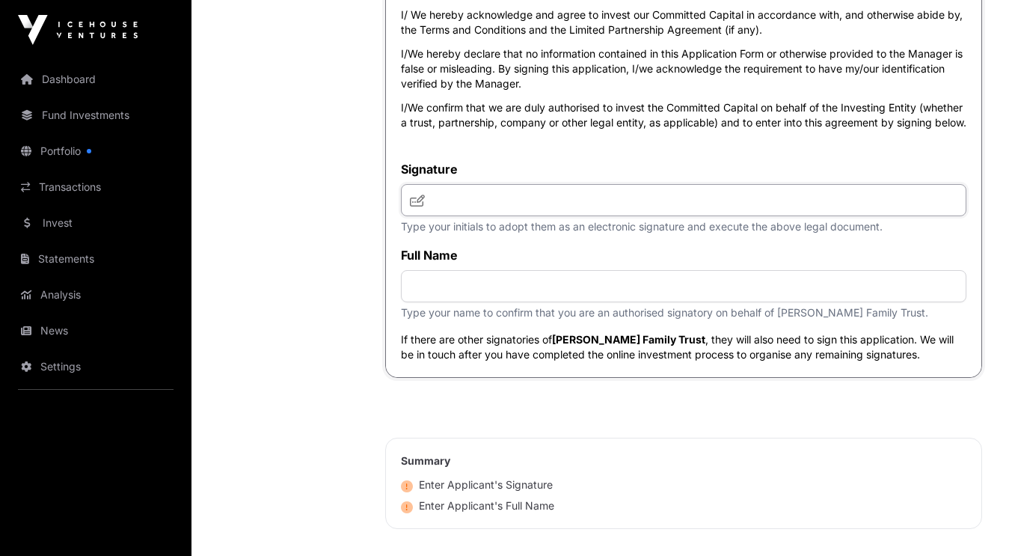
click at [531, 216] on input "text" at bounding box center [684, 200] width 566 height 32
type input "***"
click at [473, 302] on input "text" at bounding box center [684, 286] width 566 height 32
type input "**********"
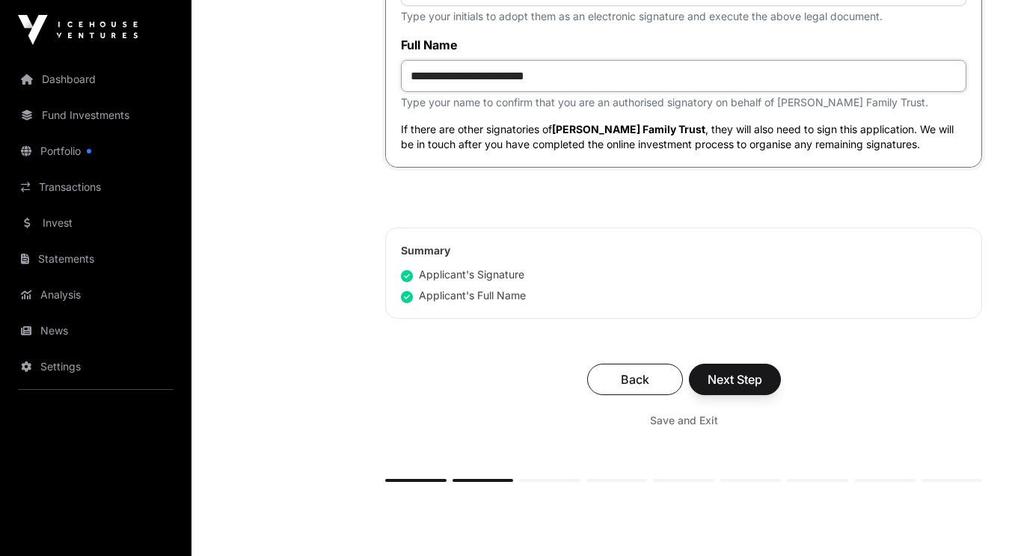
scroll to position [6851, 0]
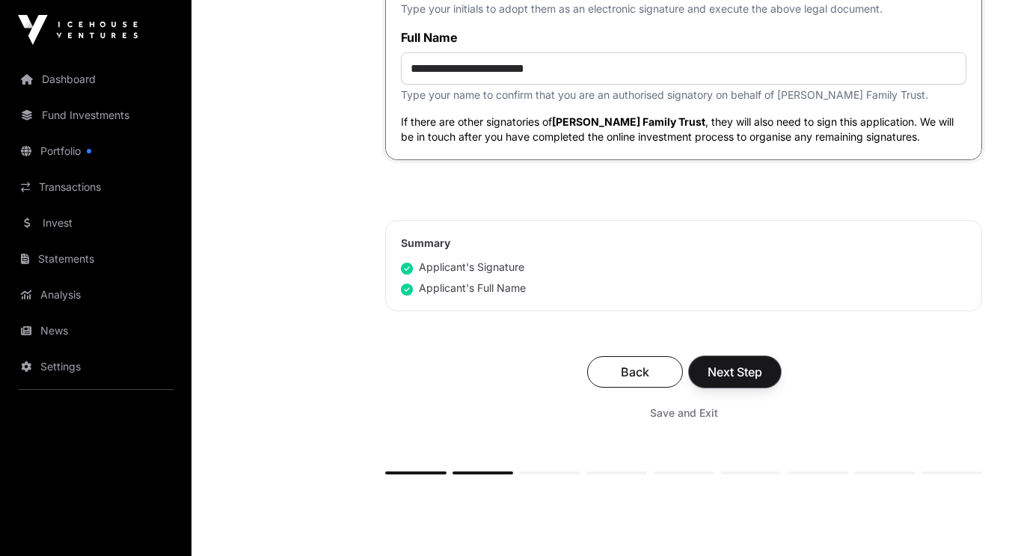
click at [741, 381] on span "Next Step" at bounding box center [735, 372] width 55 height 18
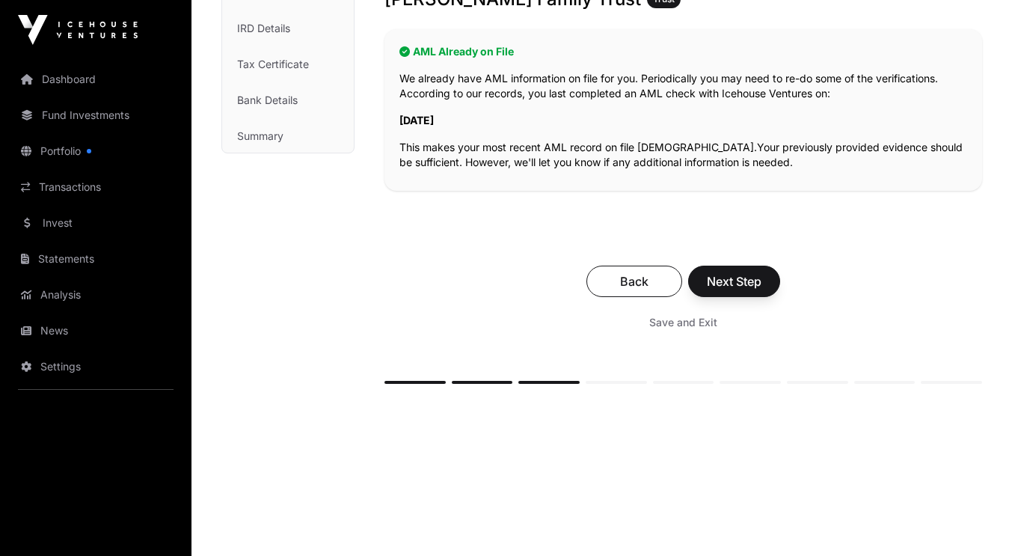
scroll to position [305, 0]
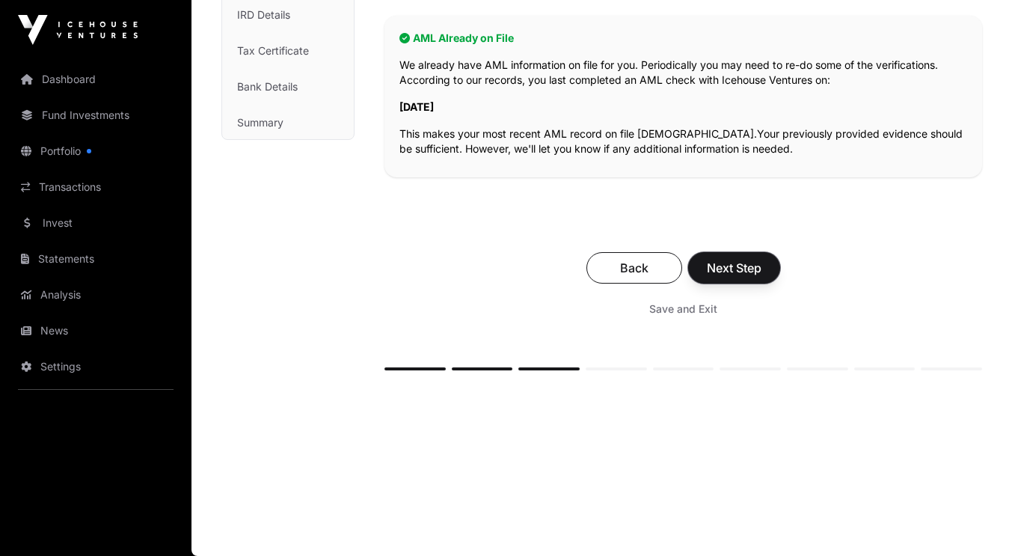
click at [743, 277] on button "Next Step" at bounding box center [734, 267] width 92 height 31
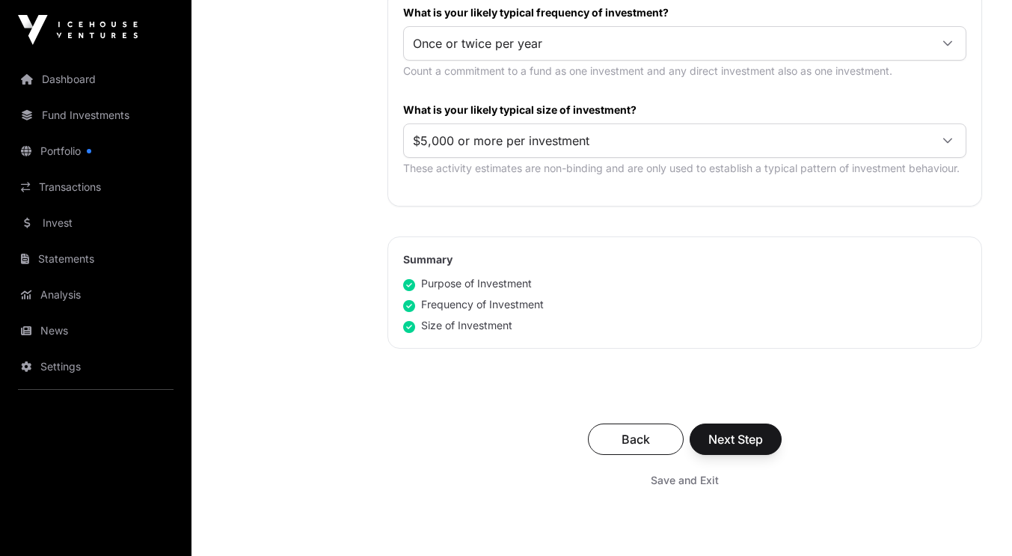
scroll to position [822, 0]
click at [742, 440] on span "Next Step" at bounding box center [736, 439] width 55 height 18
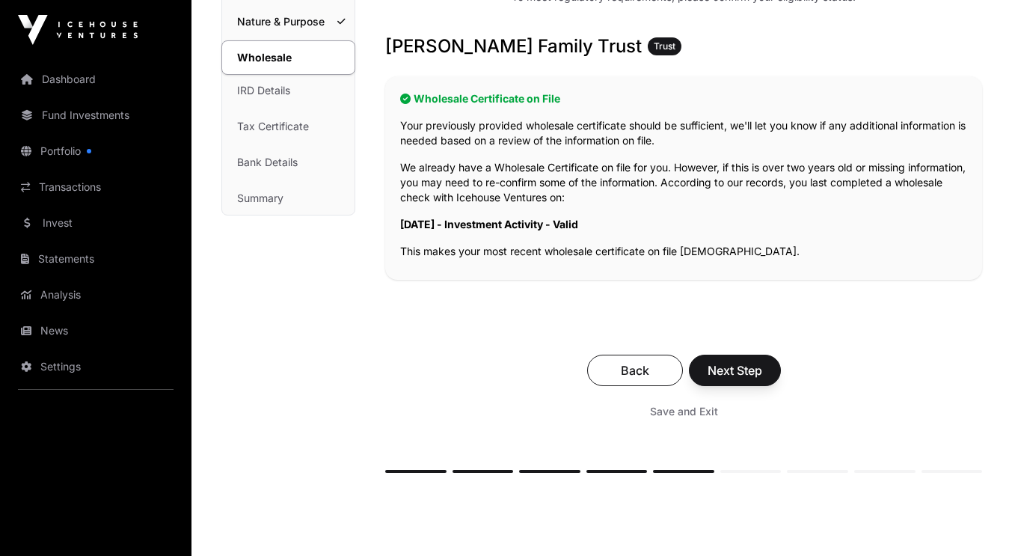
scroll to position [246, 0]
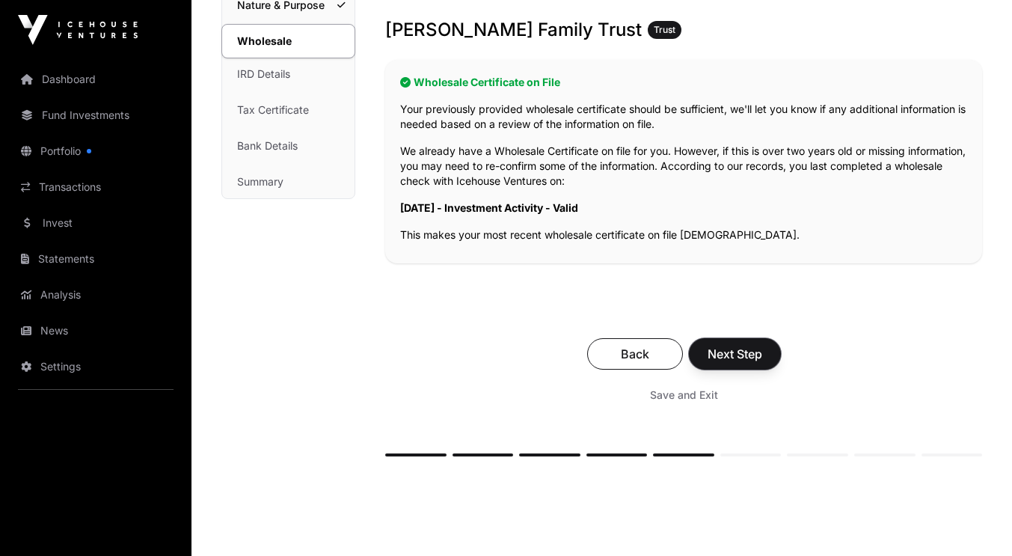
click at [747, 362] on button "Next Step" at bounding box center [735, 353] width 92 height 31
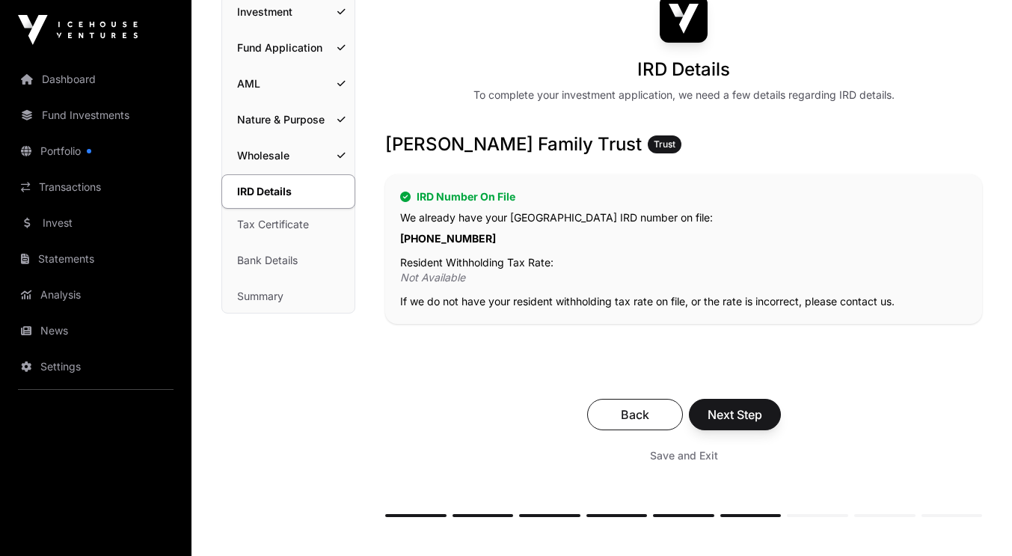
scroll to position [131, 0]
click at [756, 412] on span "Next Step" at bounding box center [735, 415] width 55 height 18
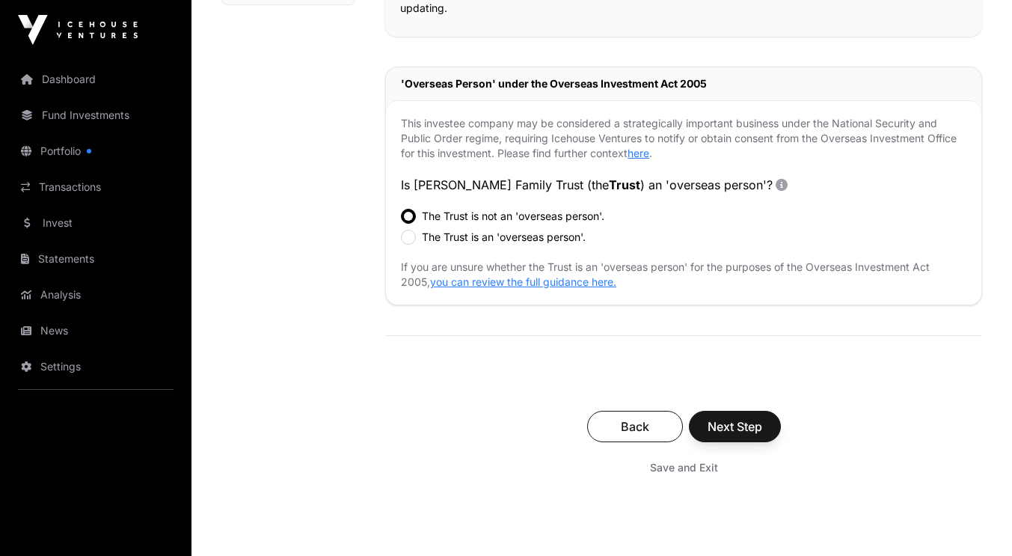
scroll to position [441, 0]
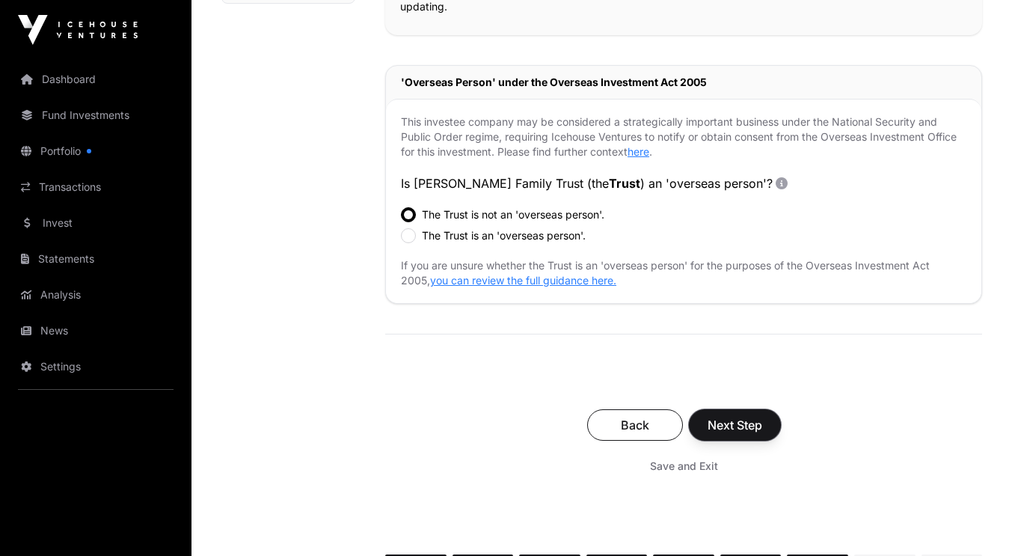
click at [749, 416] on span "Next Step" at bounding box center [735, 425] width 55 height 18
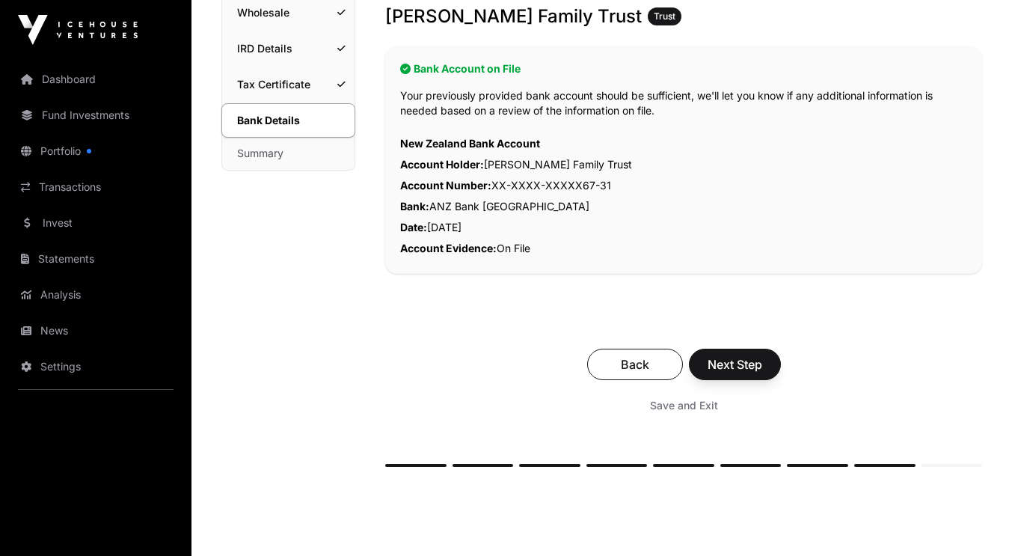
scroll to position [275, 0]
click at [746, 364] on span "Next Step" at bounding box center [735, 364] width 55 height 18
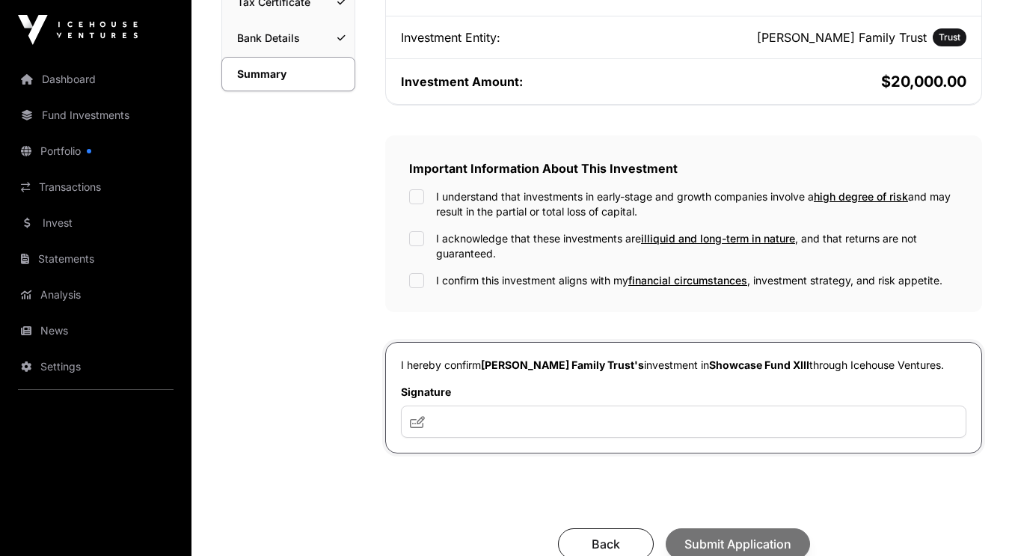
scroll to position [373, 0]
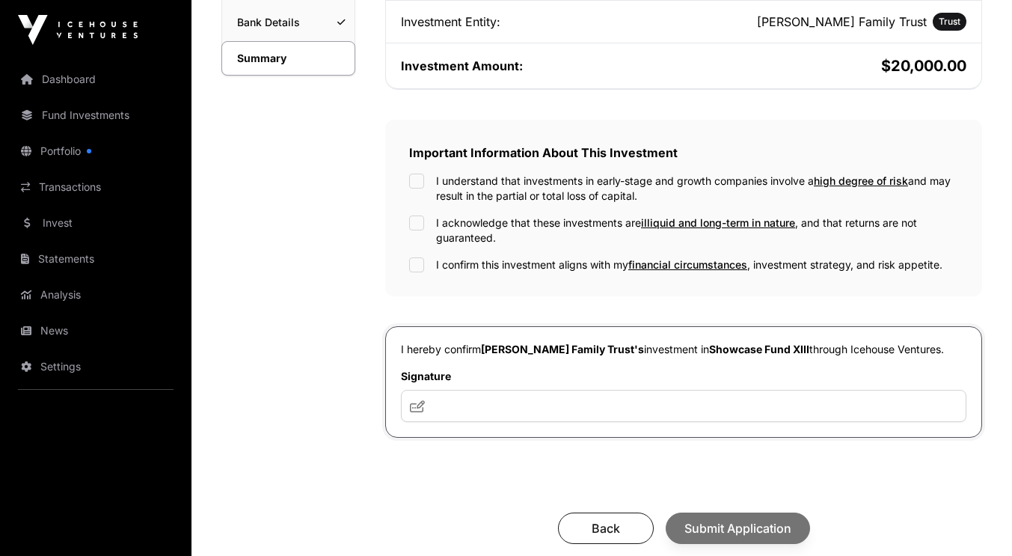
click at [476, 196] on label "I understand that investments in early-stage and growth companies involve a hig…" at bounding box center [697, 189] width 522 height 30
click at [440, 223] on label "I acknowledge that these investments are illiquid and long-term in nature , and…" at bounding box center [697, 230] width 522 height 30
click at [525, 413] on input "text" at bounding box center [684, 406] width 566 height 32
type input "***"
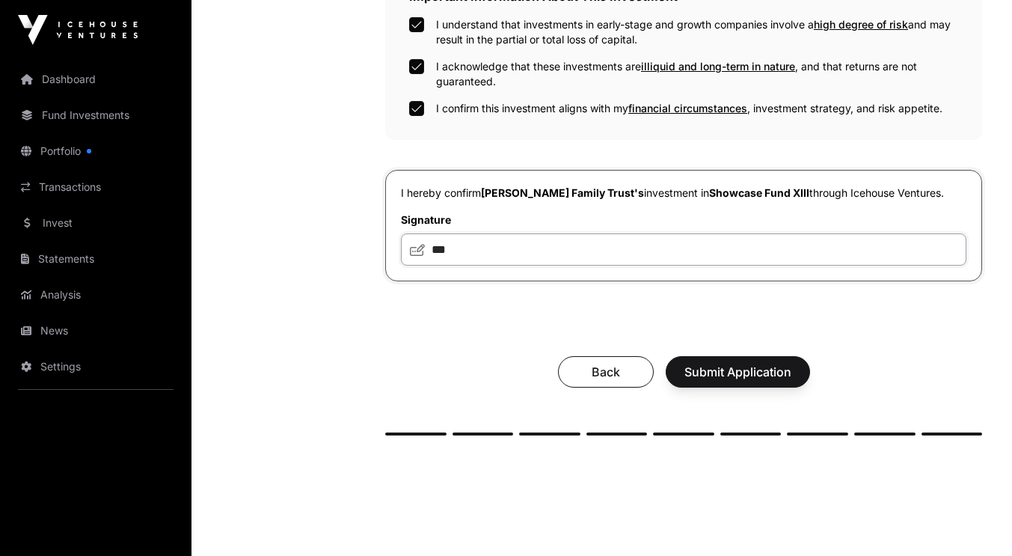
scroll to position [547, 0]
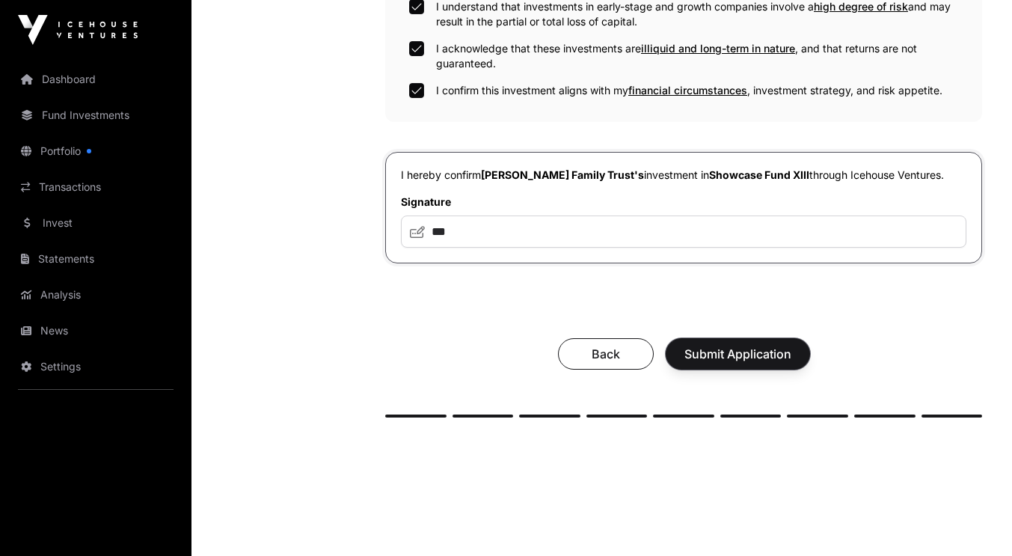
click at [740, 358] on span "Submit Application" at bounding box center [738, 354] width 107 height 18
